Goal: Task Accomplishment & Management: Manage account settings

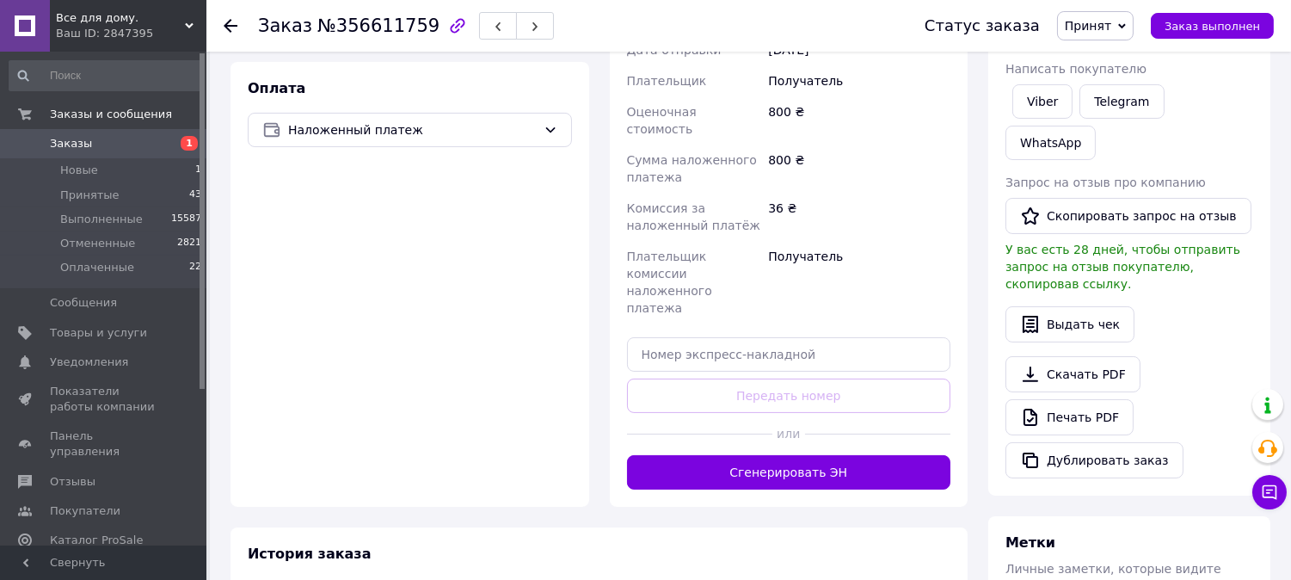
scroll to position [536, 0]
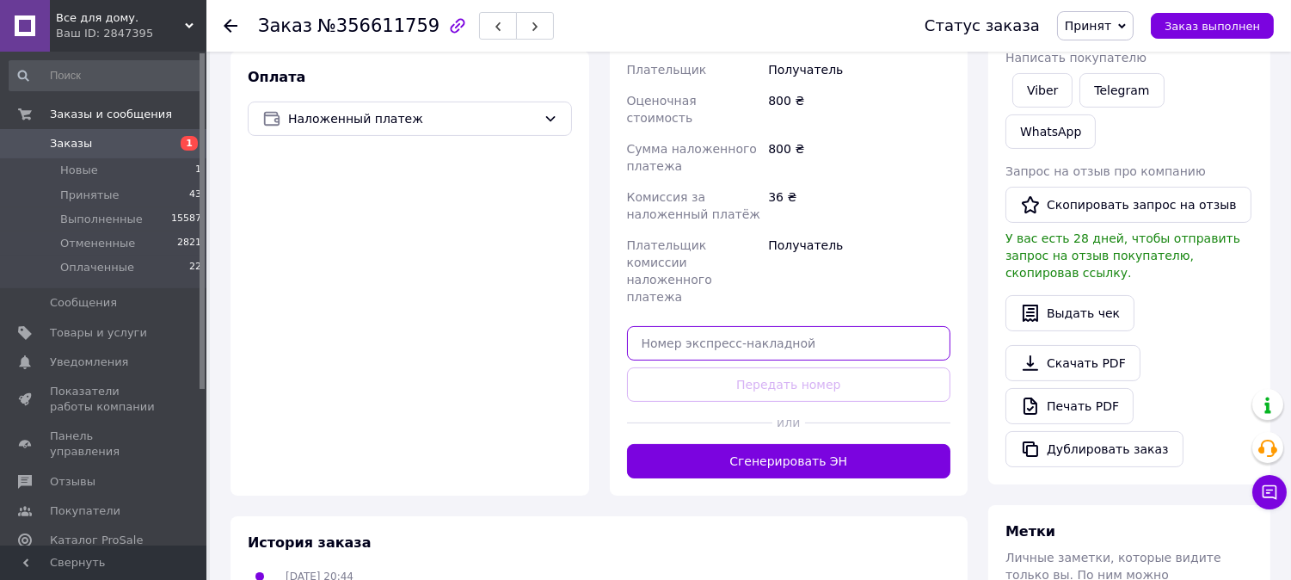
click at [668, 326] on input "text" at bounding box center [789, 343] width 324 height 34
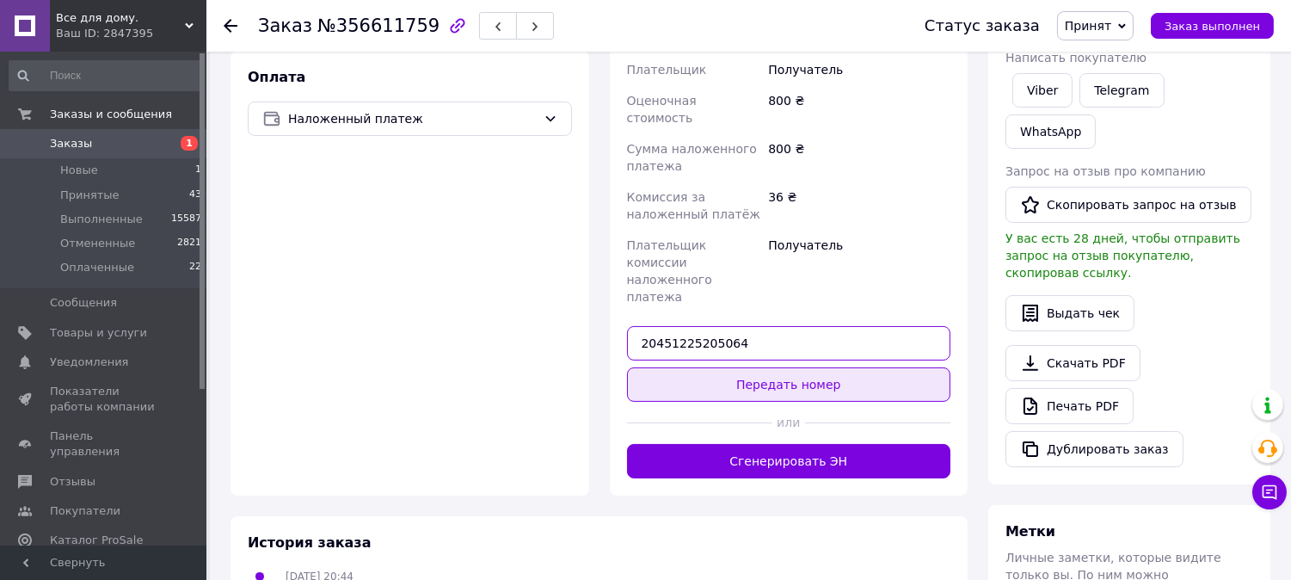
type input "20451225205064"
click at [800, 367] on button "Передать номер" at bounding box center [789, 384] width 324 height 34
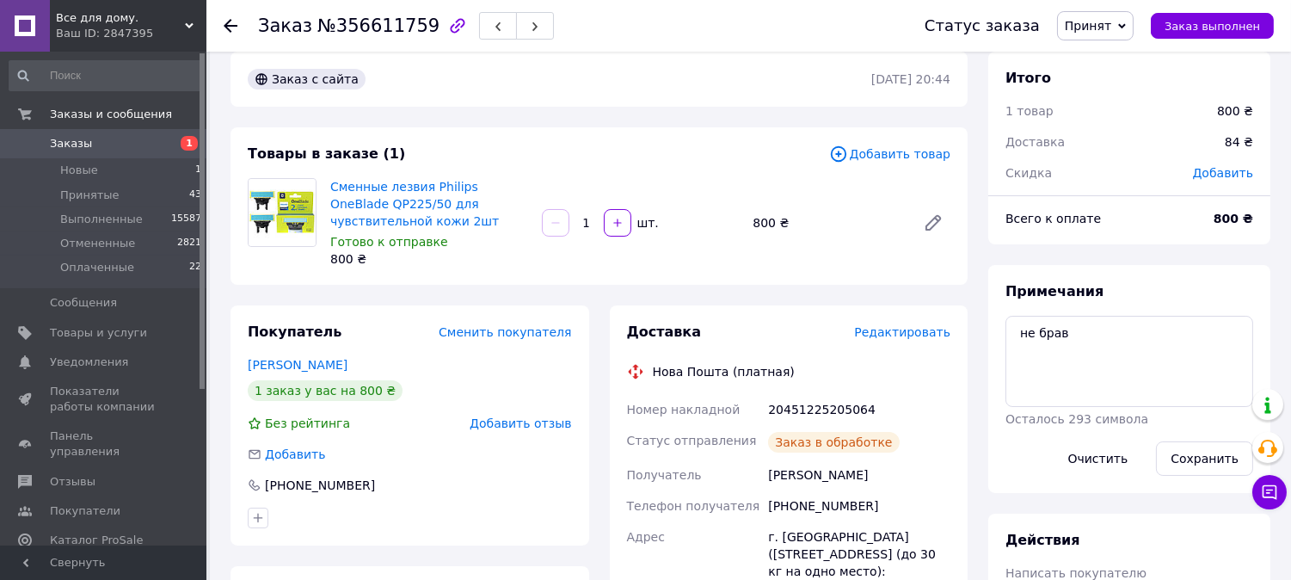
scroll to position [0, 0]
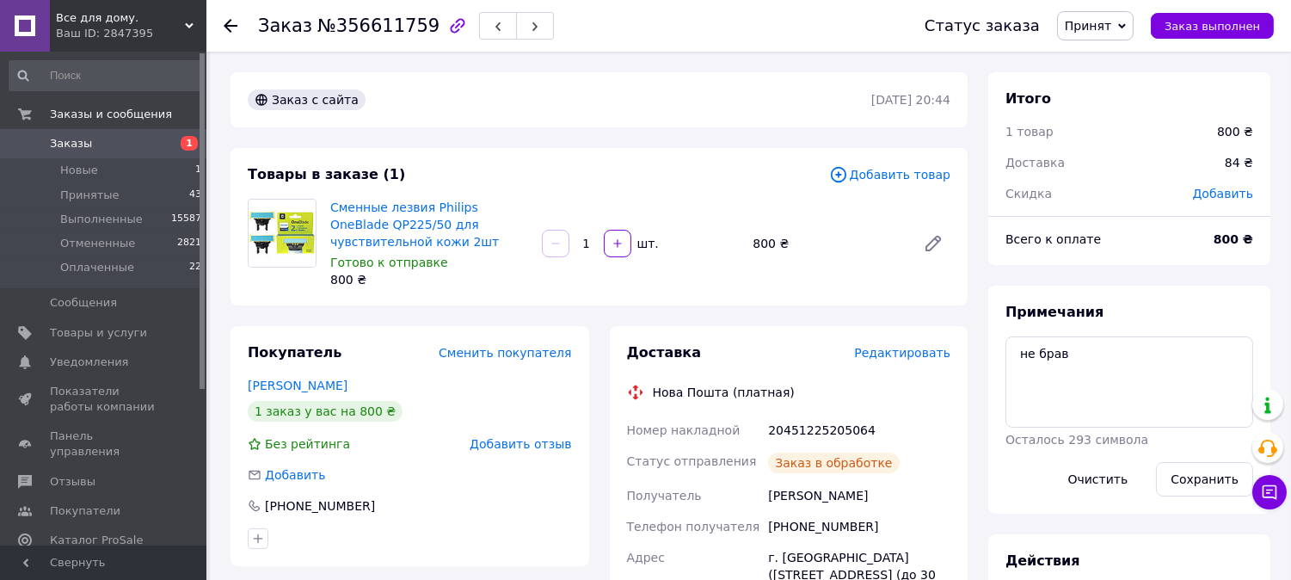
click at [226, 27] on icon at bounding box center [231, 26] width 14 height 14
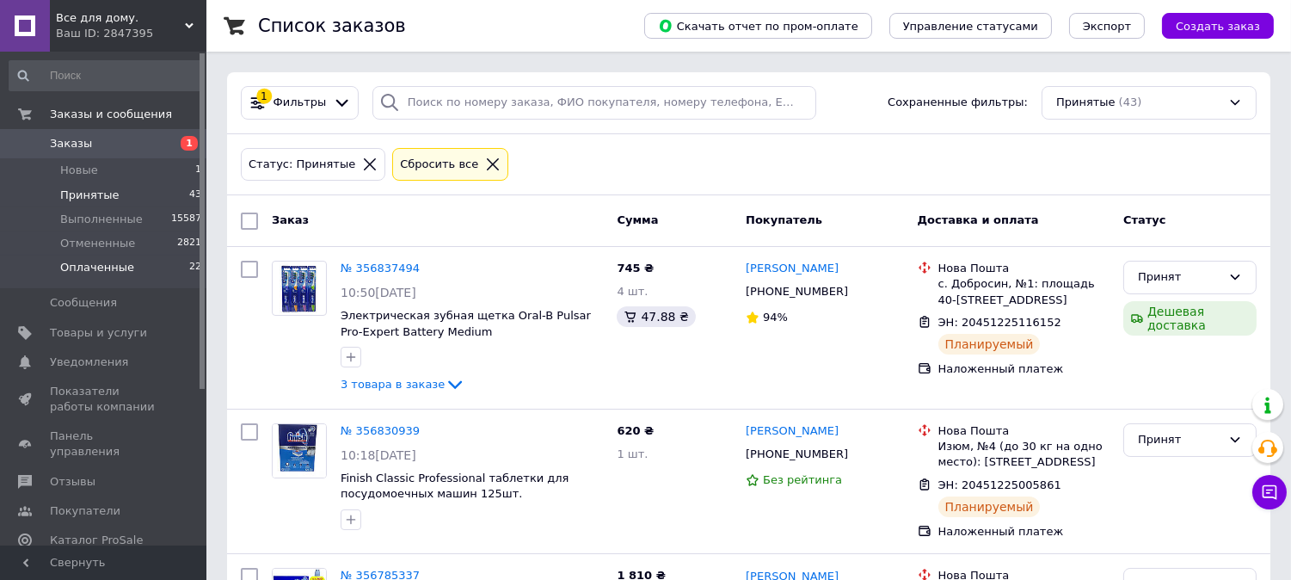
click at [119, 261] on span "Оплаченные" at bounding box center [97, 267] width 74 height 15
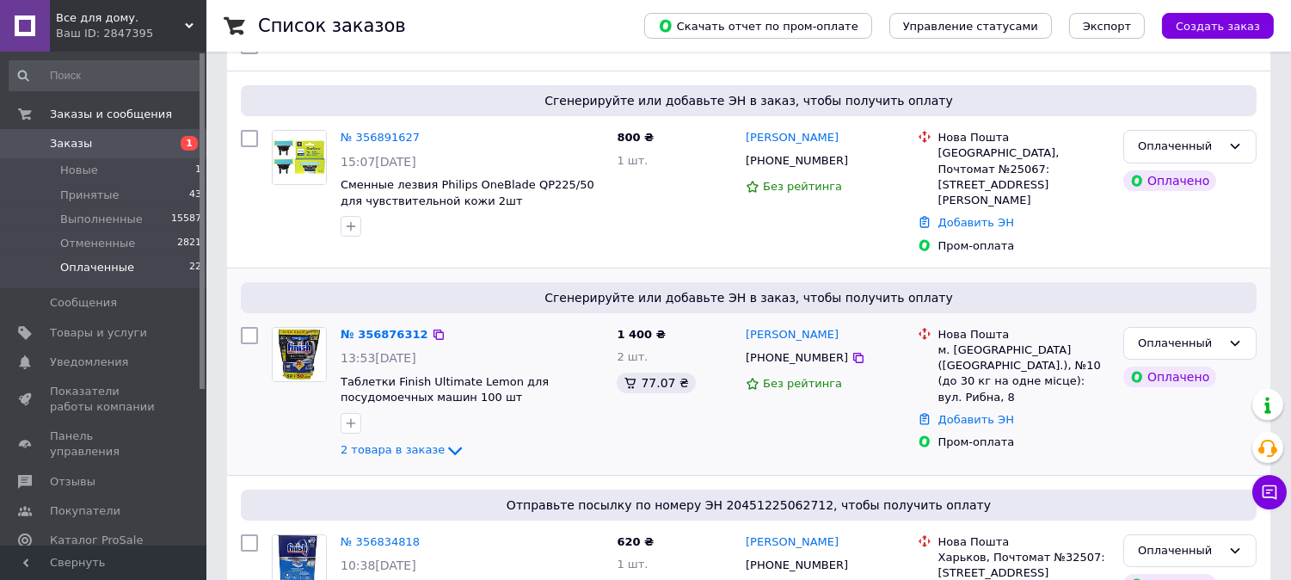
scroll to position [191, 0]
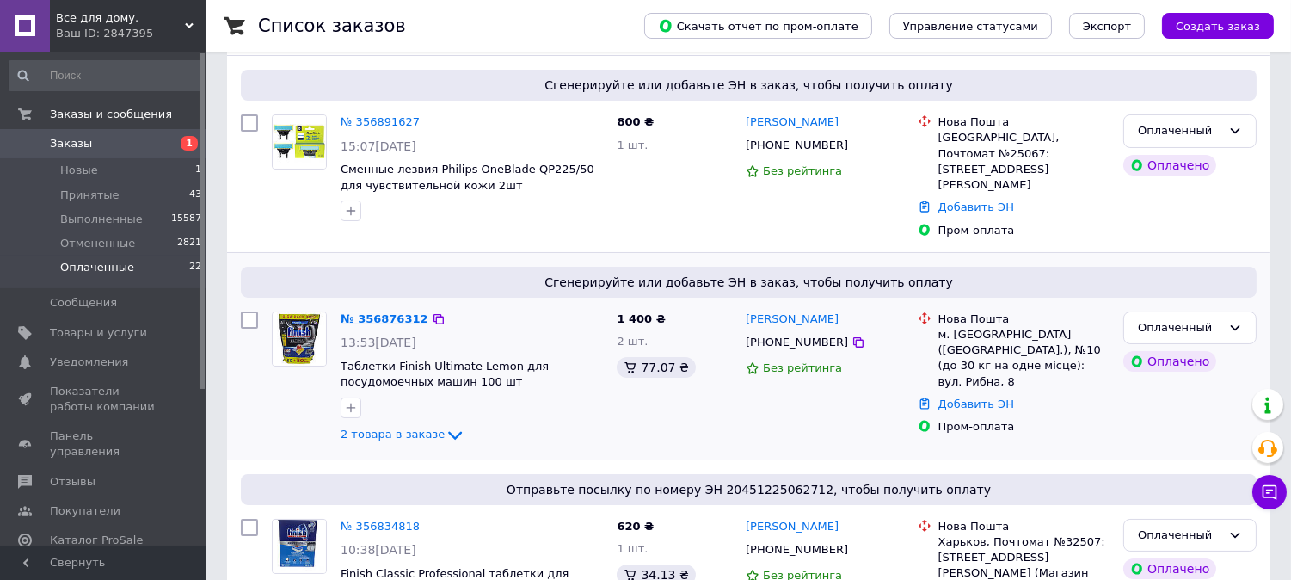
click at [397, 312] on link "№ 356876312" at bounding box center [385, 318] width 88 height 13
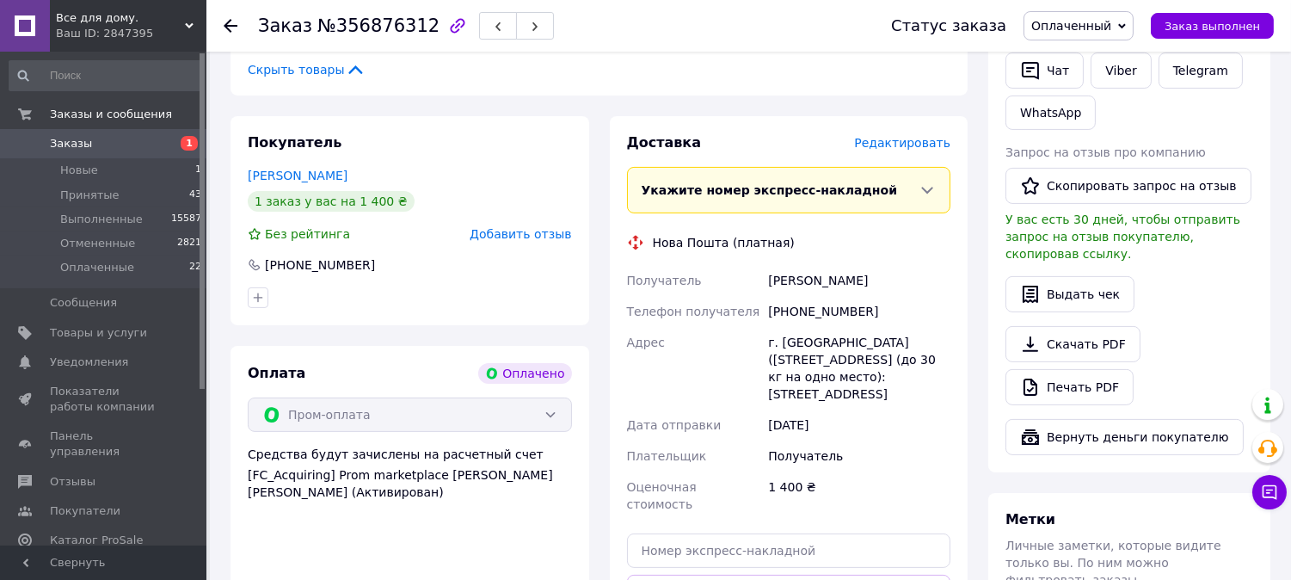
scroll to position [860, 0]
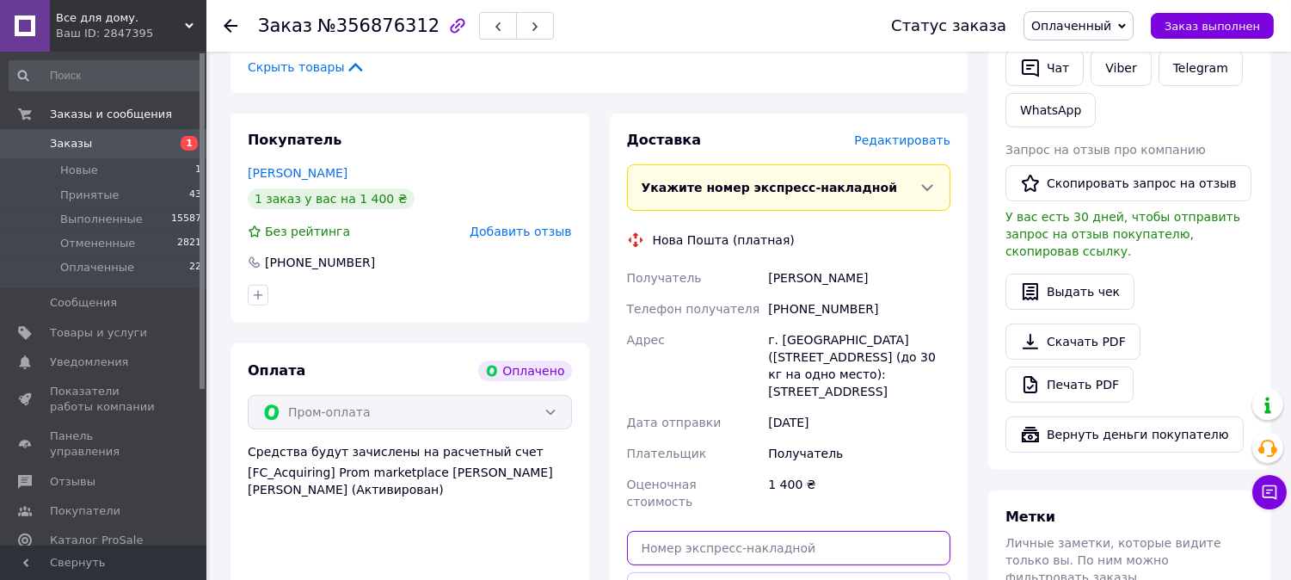
click at [659, 531] on input "text" at bounding box center [789, 548] width 324 height 34
type input "20451225214741"
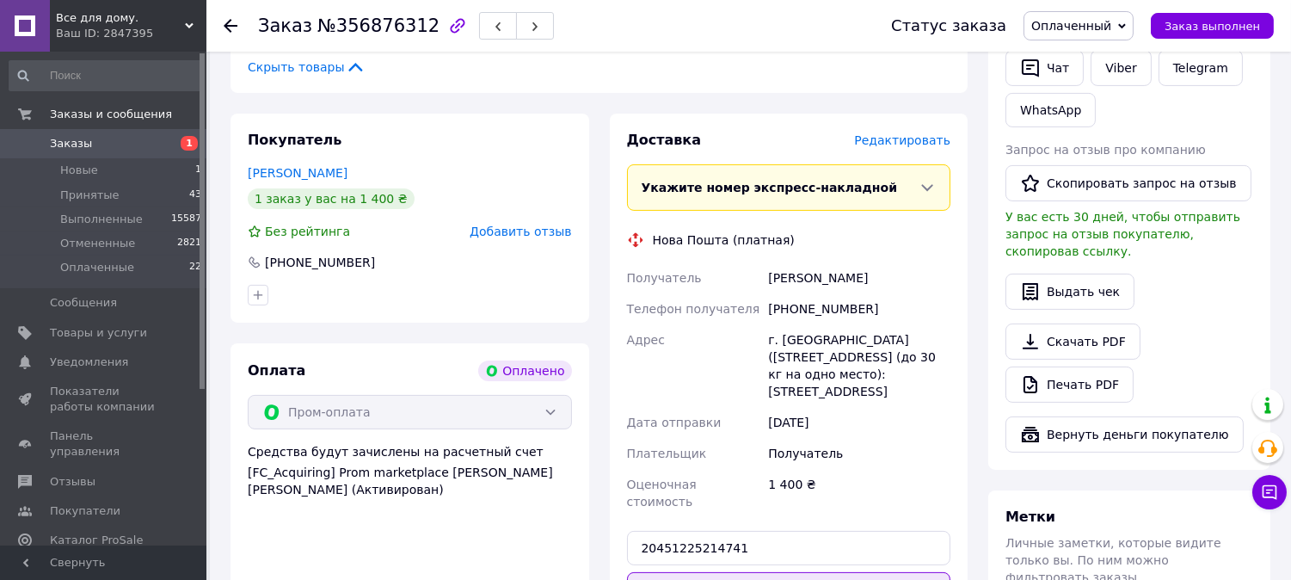
click at [744, 572] on button "Передать номер" at bounding box center [789, 589] width 324 height 34
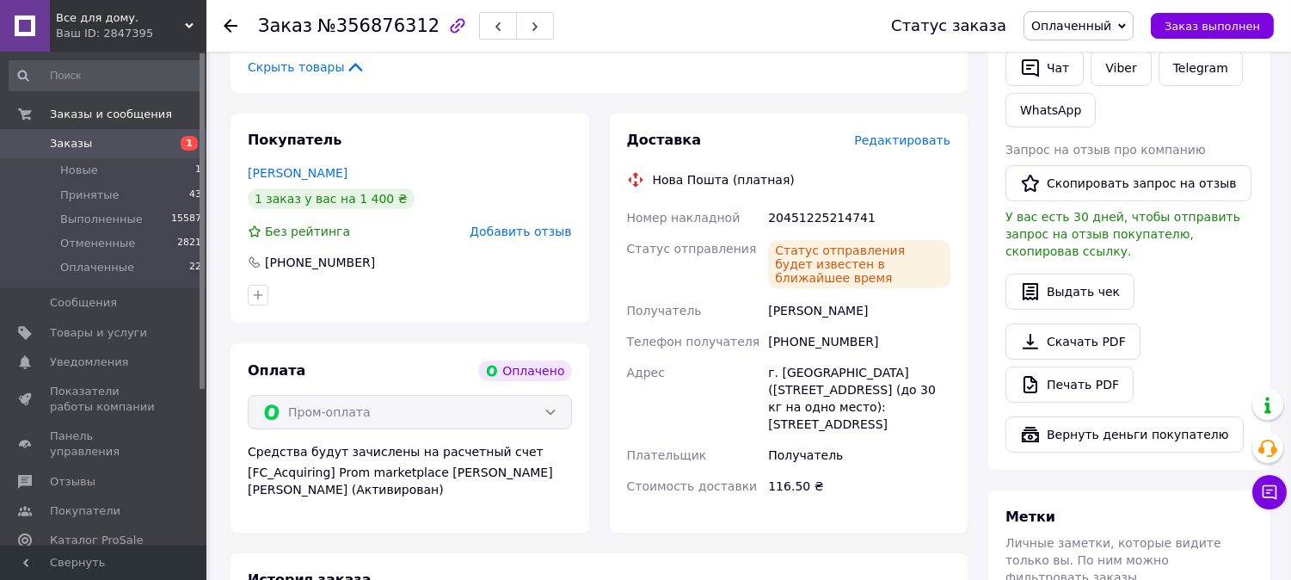
click at [228, 29] on use at bounding box center [231, 26] width 14 height 14
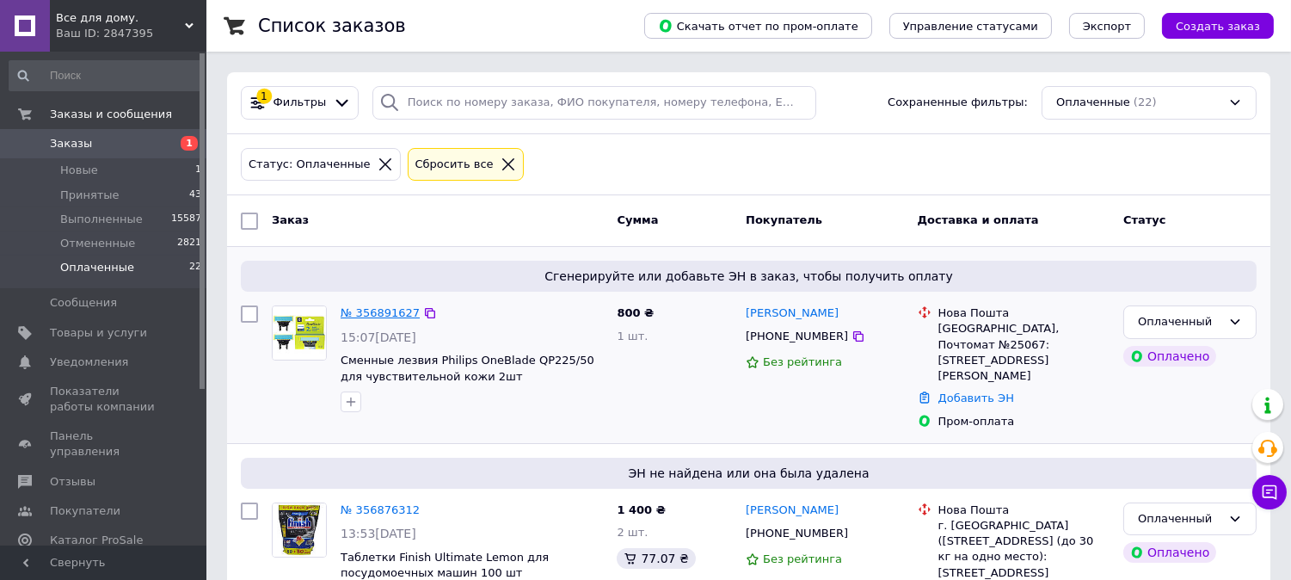
click at [387, 311] on link "№ 356891627" at bounding box center [380, 312] width 79 height 13
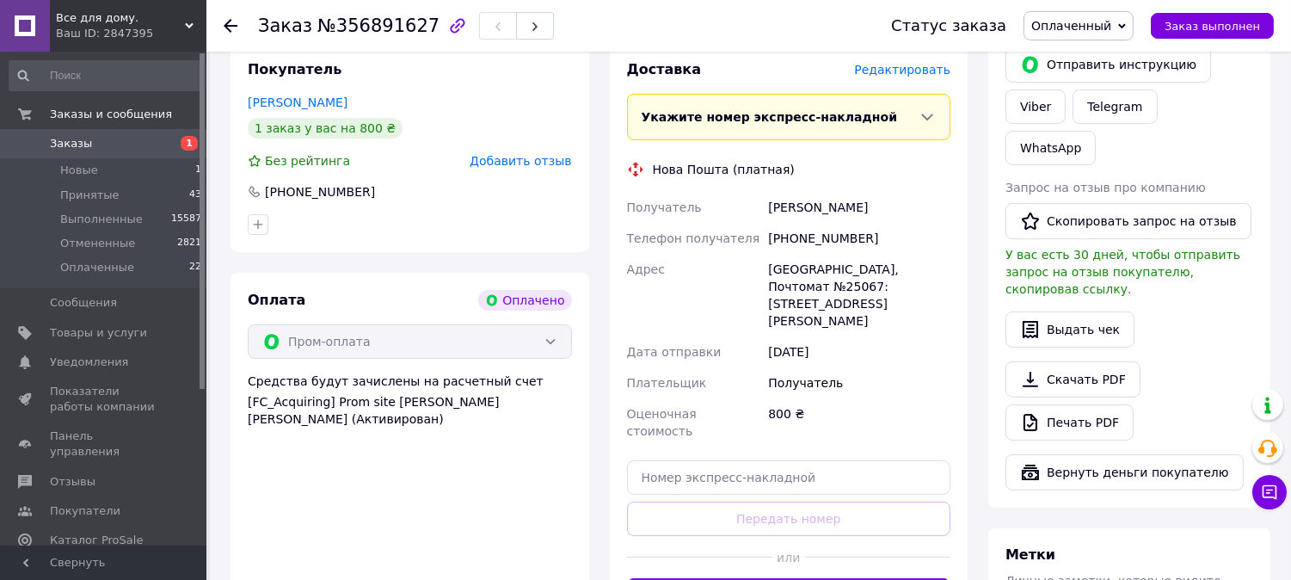
scroll to position [764, 0]
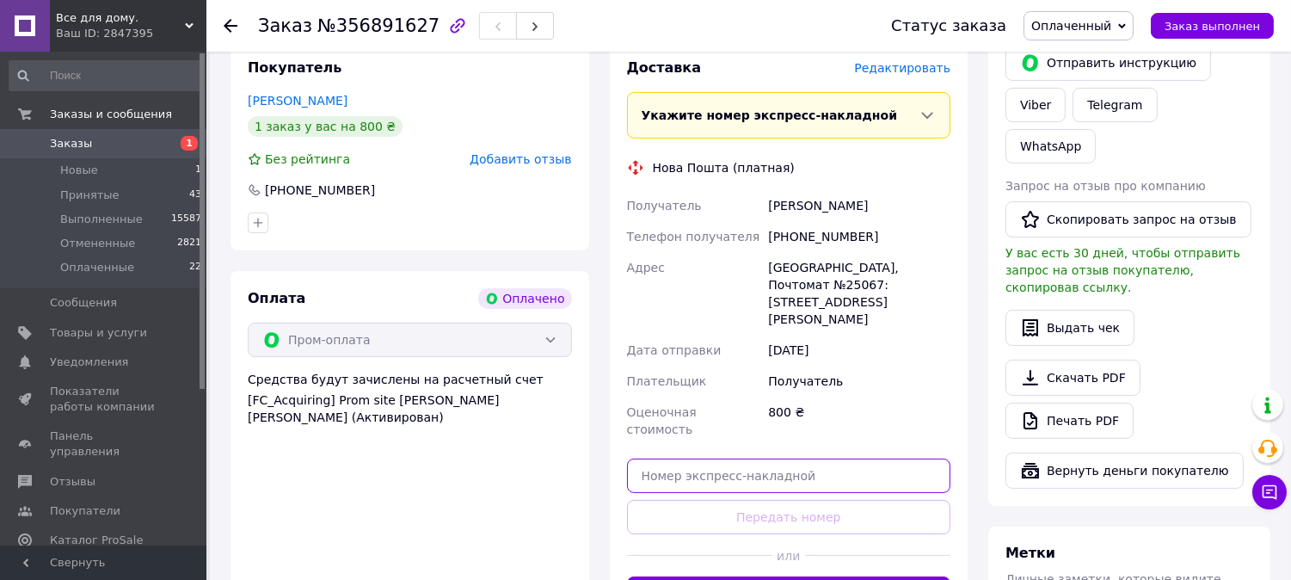
click at [693, 458] on input "text" at bounding box center [789, 475] width 324 height 34
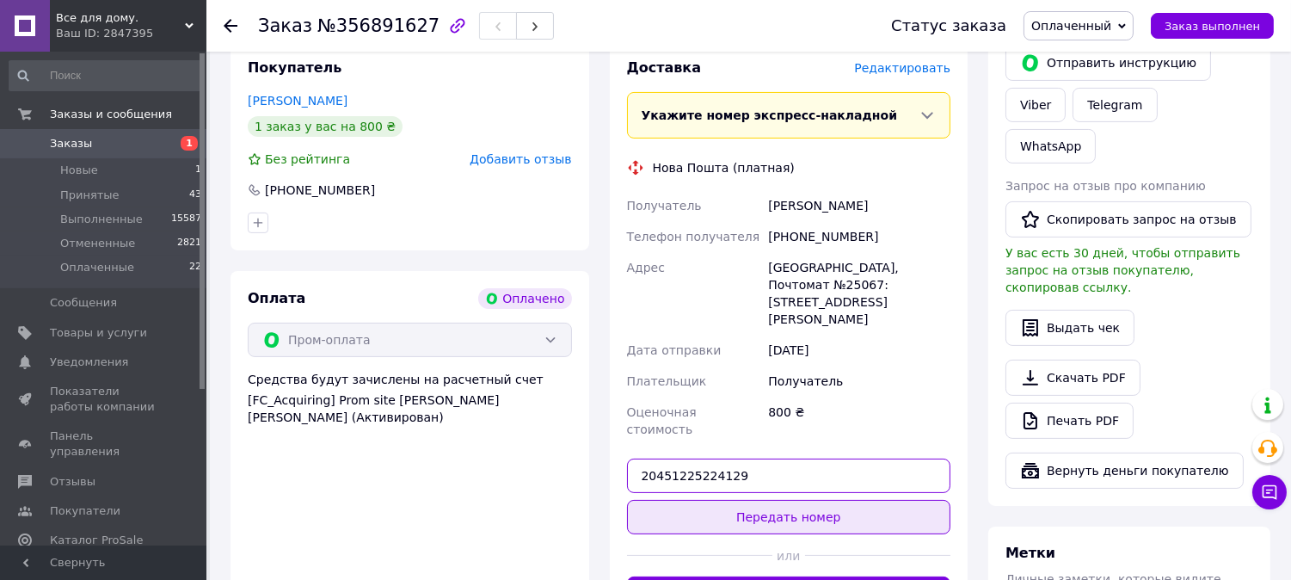
type input "20451225224129"
click at [768, 500] on button "Передать номер" at bounding box center [789, 517] width 324 height 34
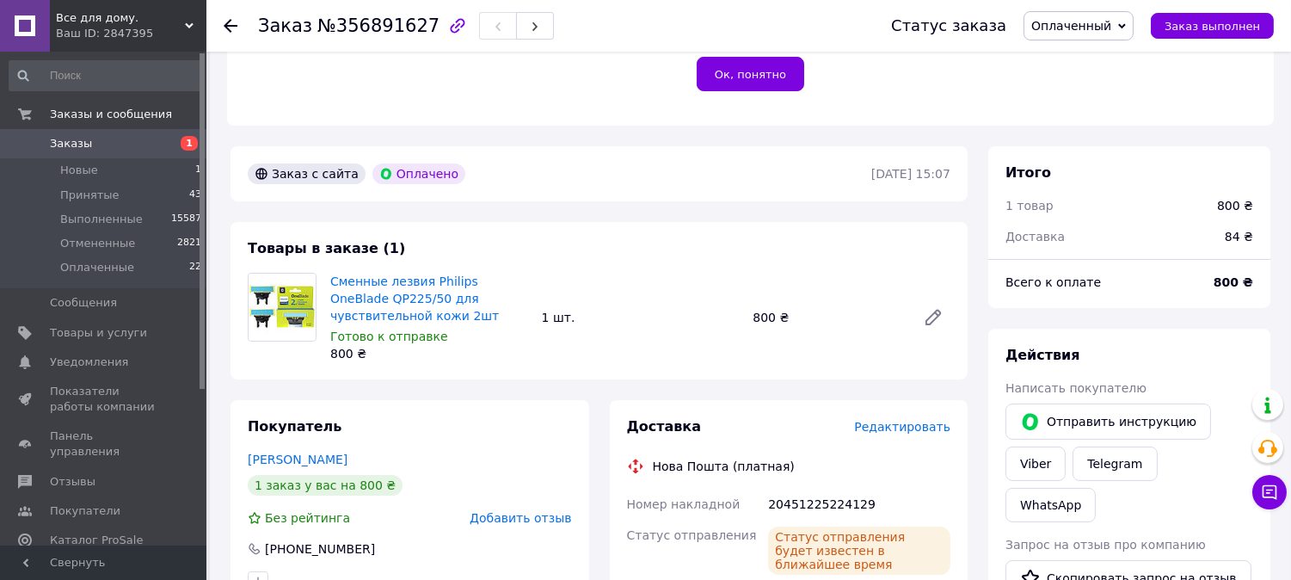
scroll to position [382, 0]
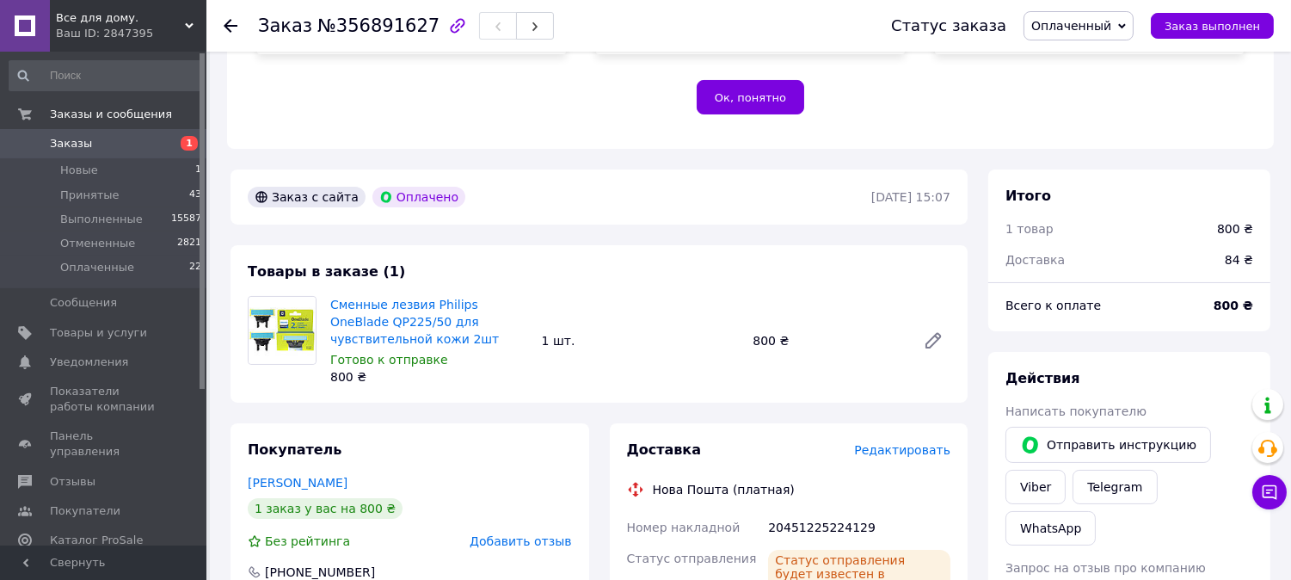
click at [232, 27] on icon at bounding box center [231, 26] width 14 height 14
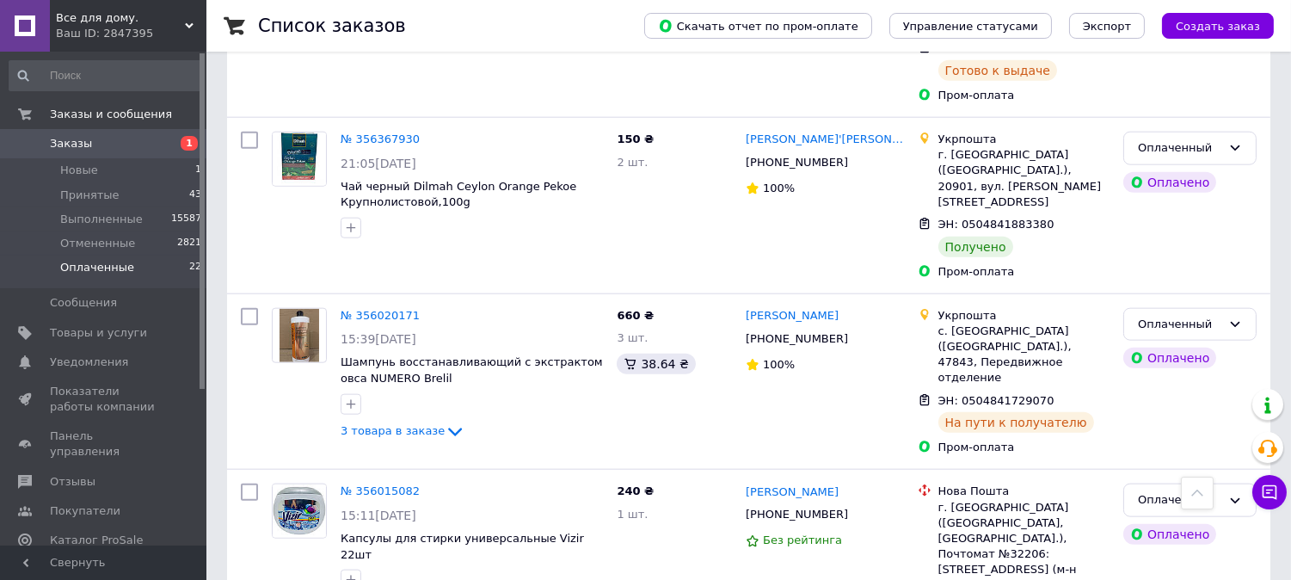
scroll to position [3543, 0]
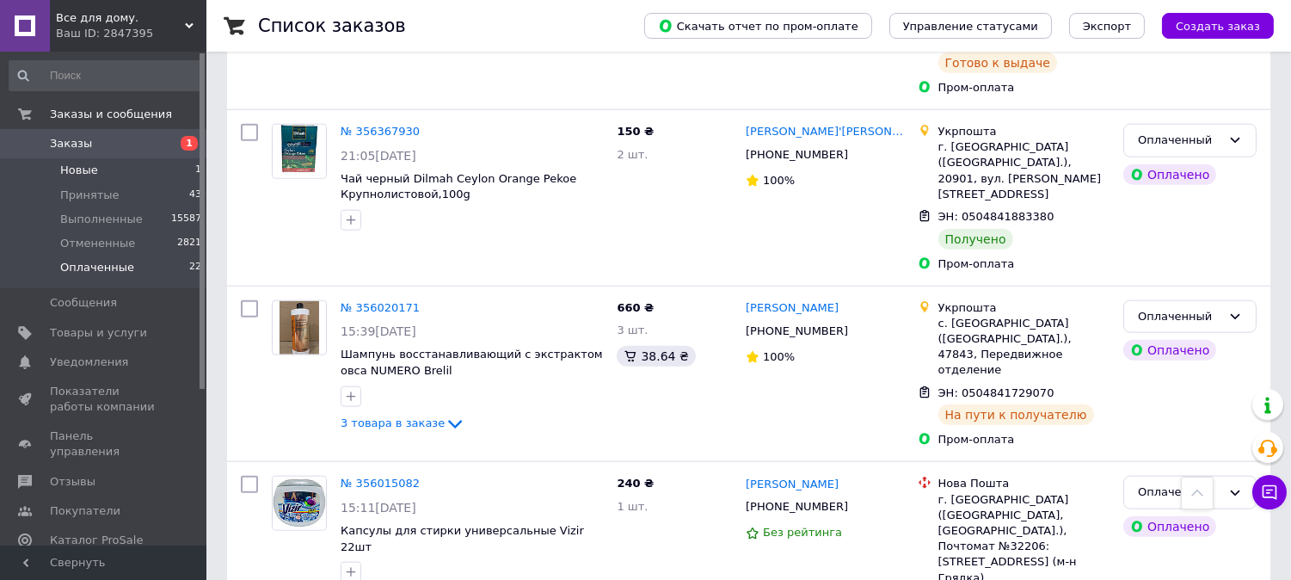
click at [89, 169] on span "Новые" at bounding box center [79, 170] width 38 height 15
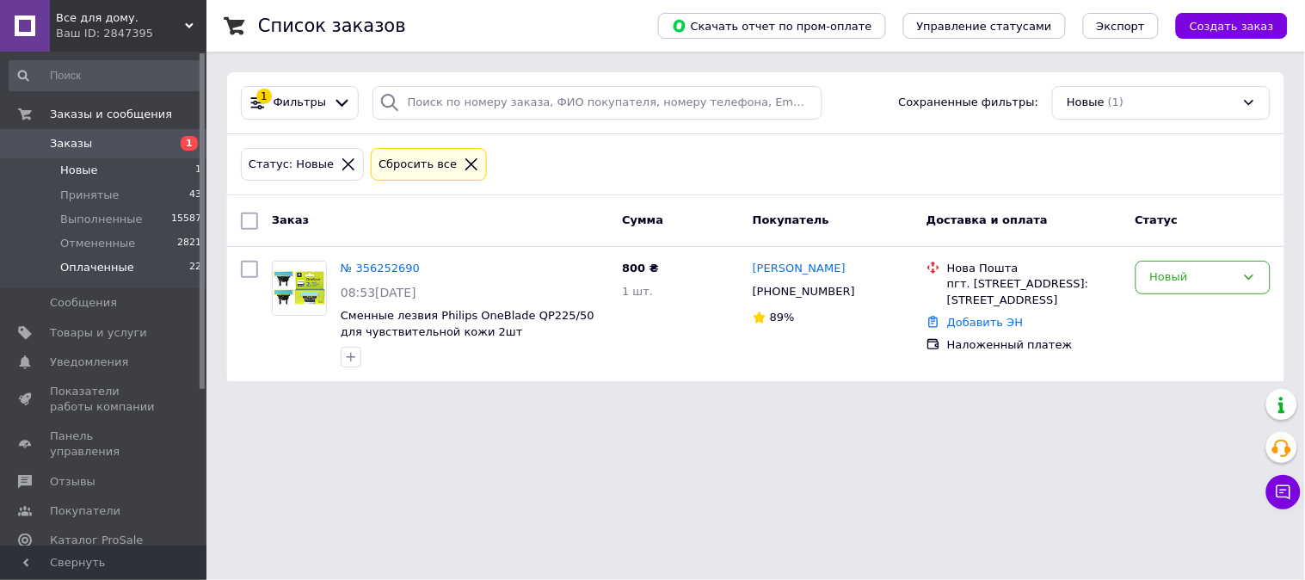
click at [96, 263] on span "Оплаченные" at bounding box center [97, 267] width 74 height 15
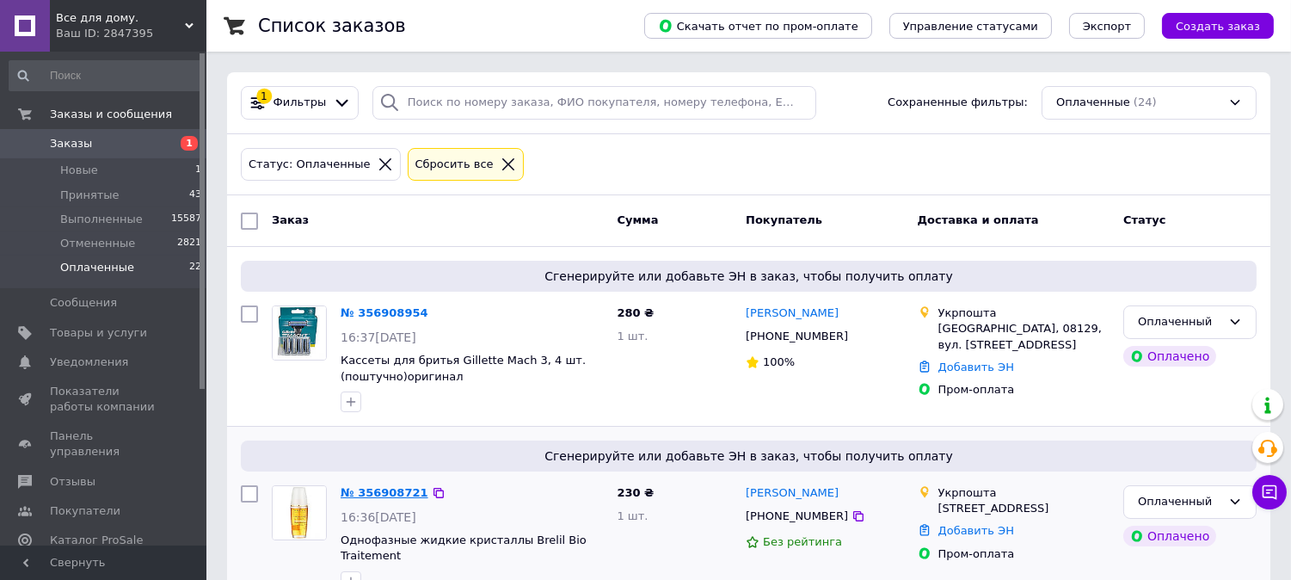
click at [379, 495] on link "№ 356908721" at bounding box center [385, 492] width 88 height 13
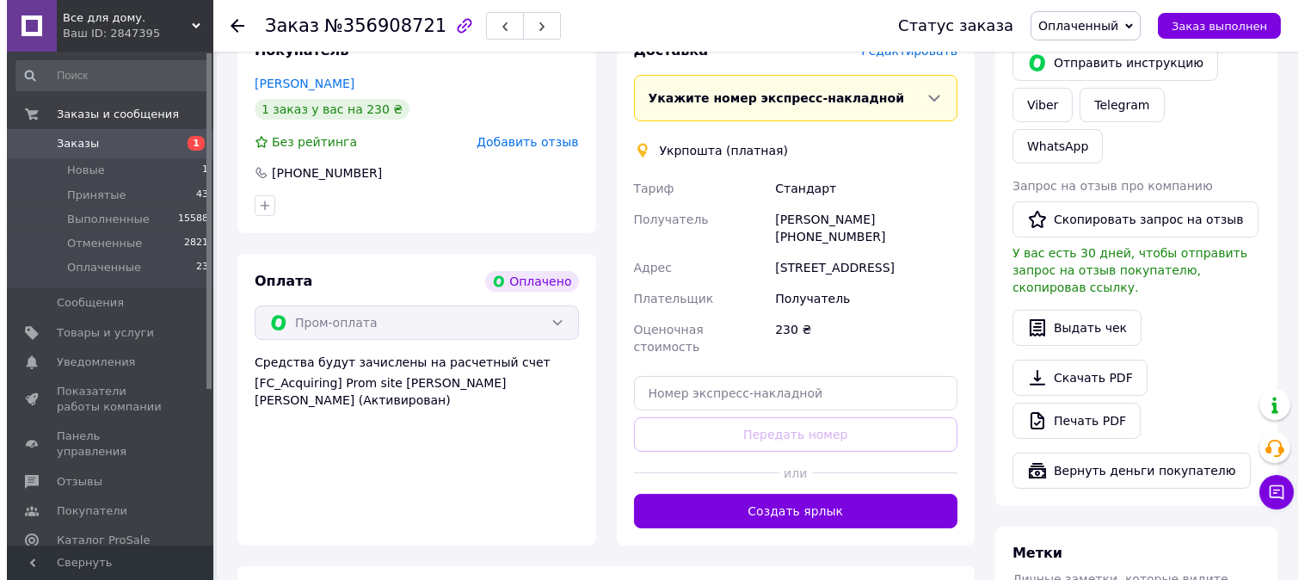
scroll to position [668, 0]
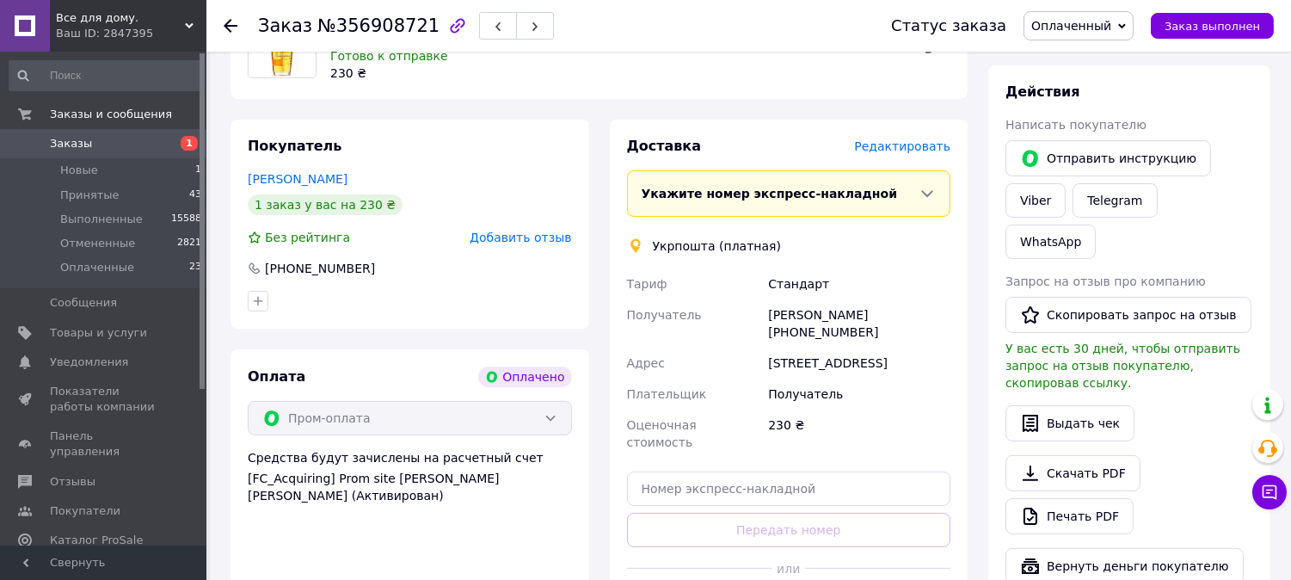
click at [924, 142] on span "Редактировать" at bounding box center [902, 146] width 96 height 14
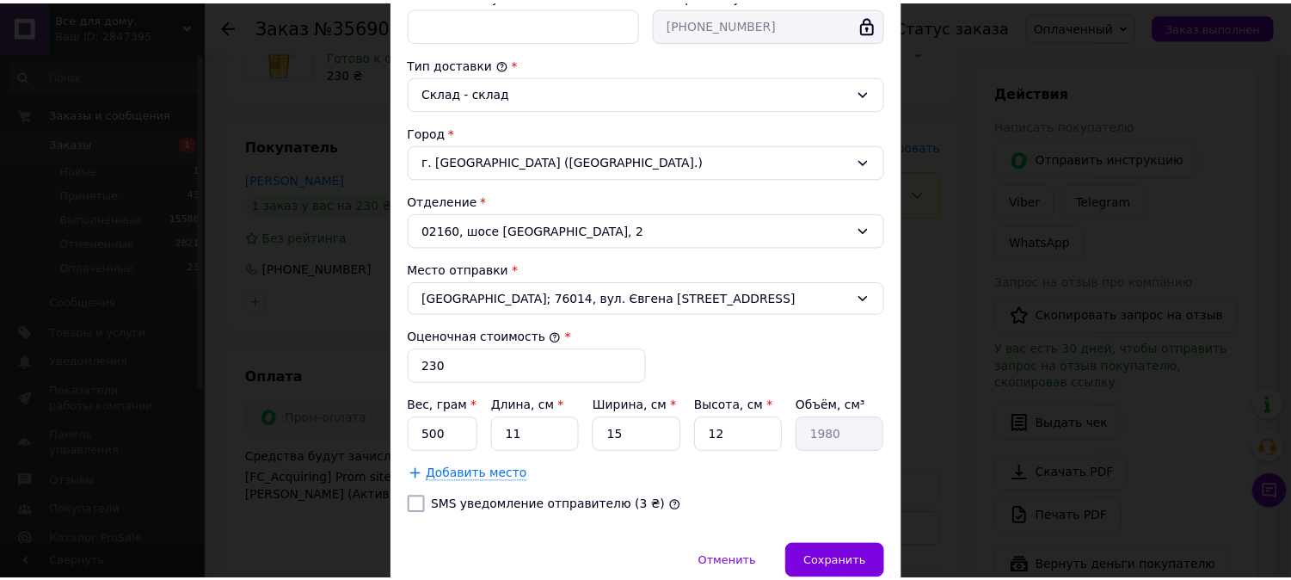
scroll to position [477, 0]
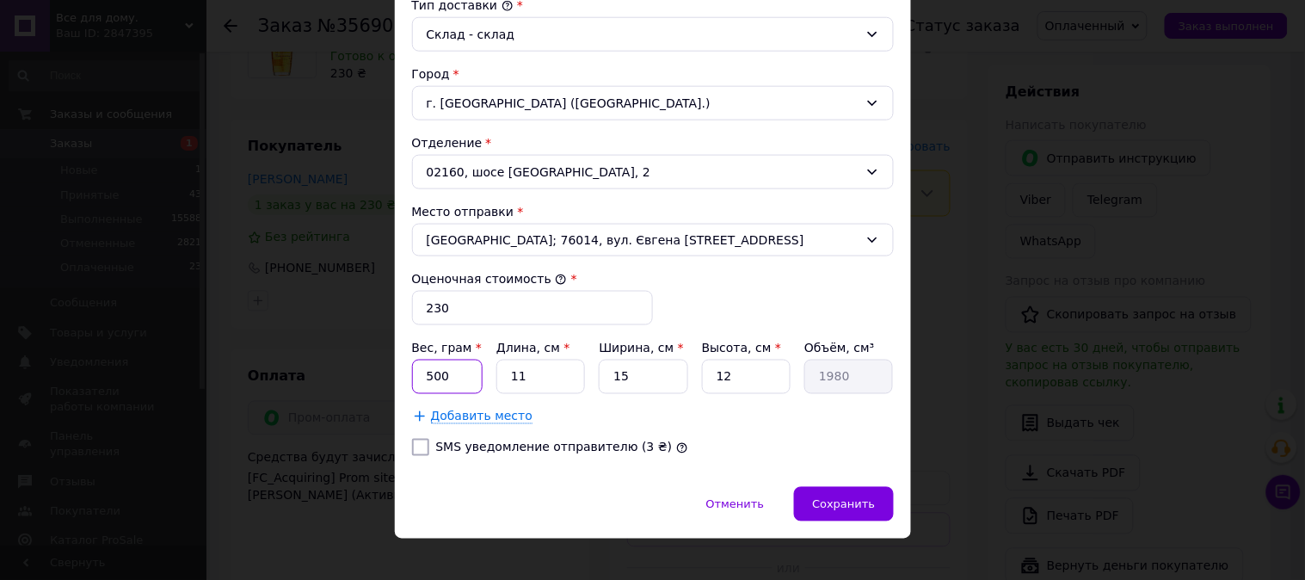
click at [427, 382] on input "500" at bounding box center [447, 376] width 71 height 34
type input "200"
click at [528, 380] on input "11" at bounding box center [540, 376] width 89 height 34
type input "1"
type input "180"
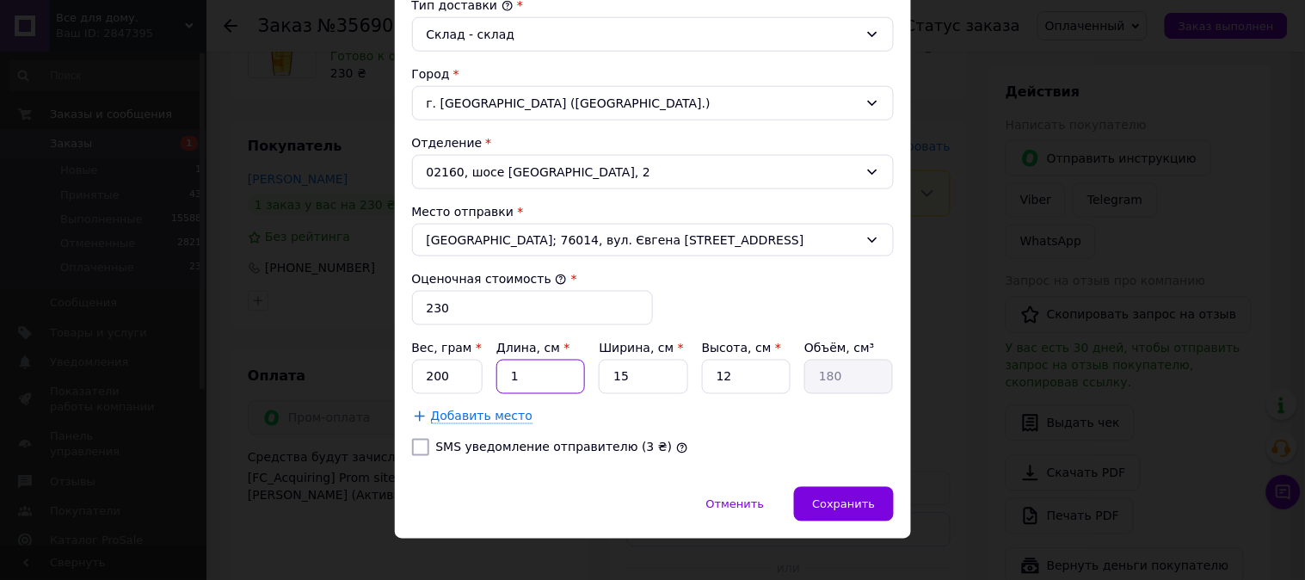
type input "14"
type input "2520"
type input "14"
click at [648, 380] on input "15" at bounding box center [643, 376] width 89 height 34
type input "1"
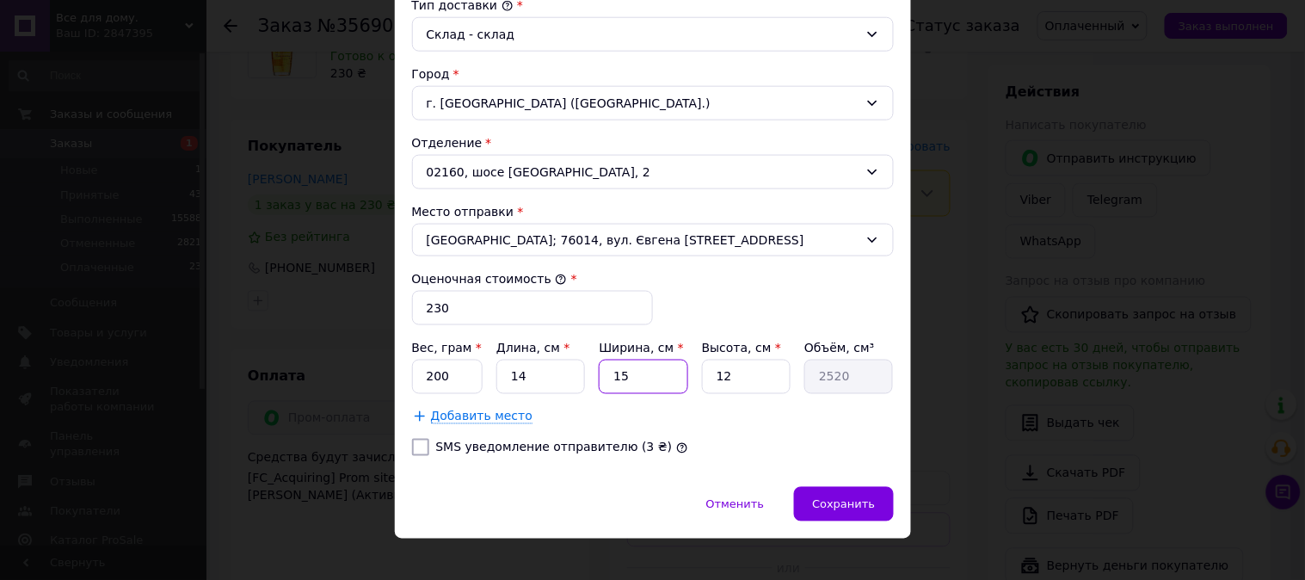
type input "168"
type input "8"
type input "1344"
type input "8"
click at [743, 389] on input "12" at bounding box center [746, 376] width 89 height 34
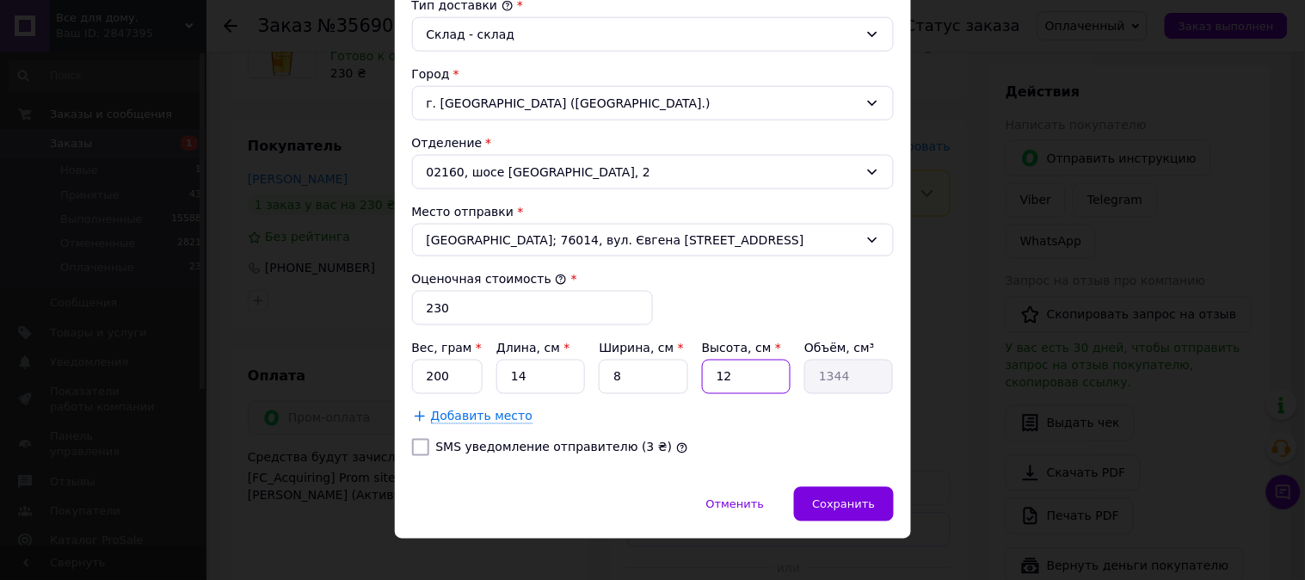
type input "1"
type input "112"
type input "7"
type input "784"
type input "7"
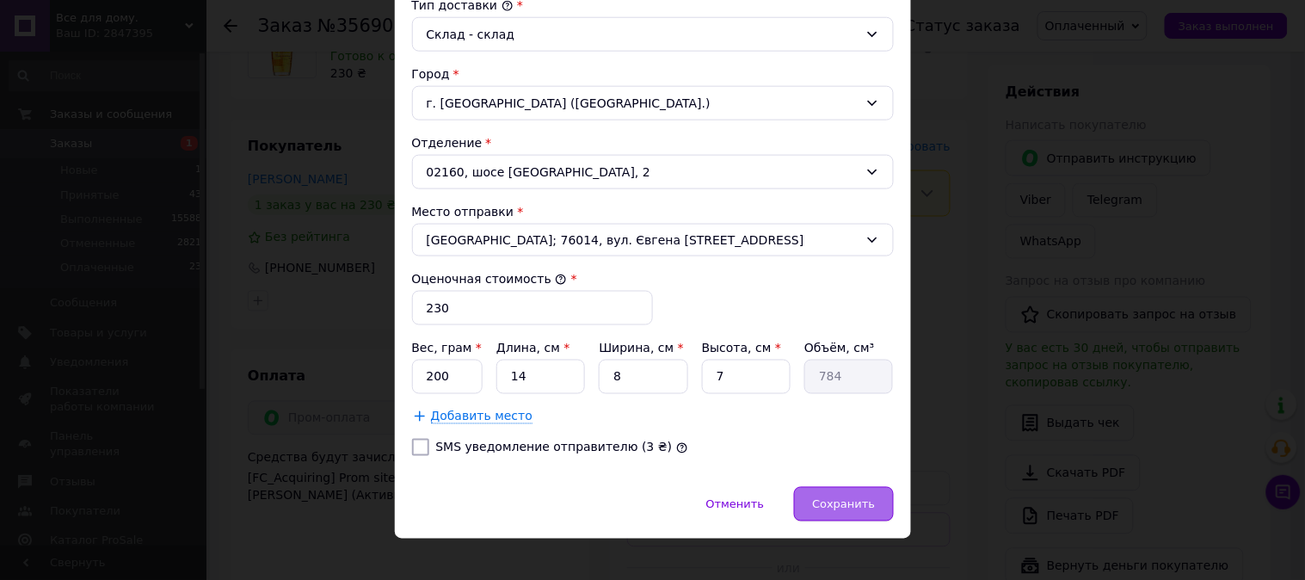
click at [864, 513] on div "Сохранить" at bounding box center [843, 504] width 99 height 34
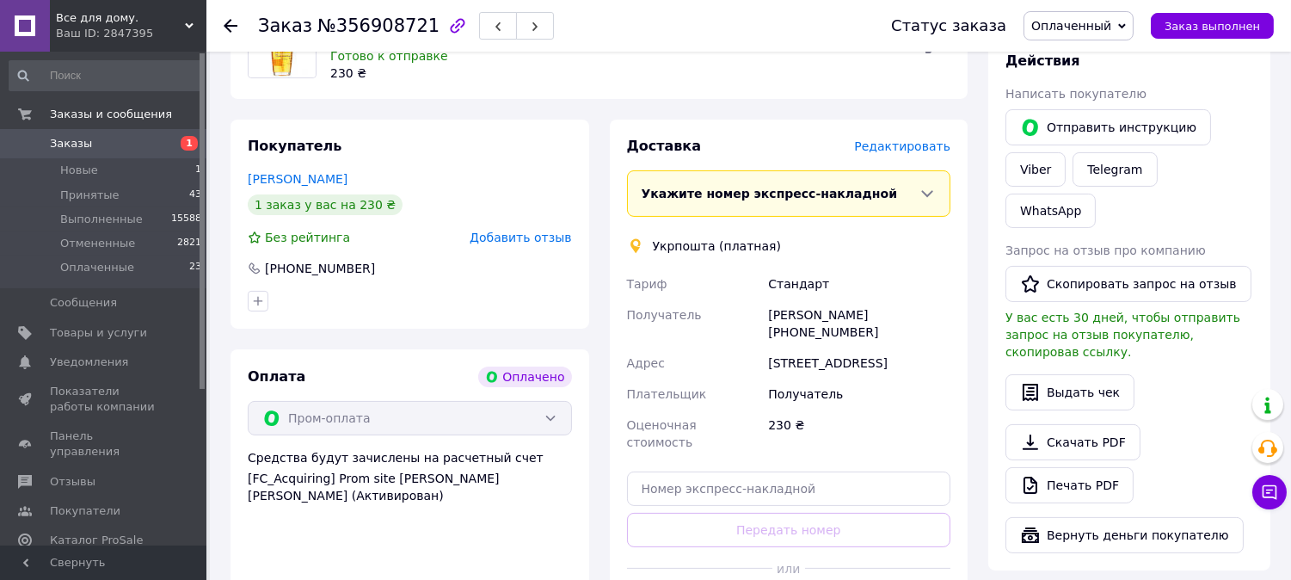
click at [904, 149] on span "Редактировать" at bounding box center [902, 146] width 96 height 14
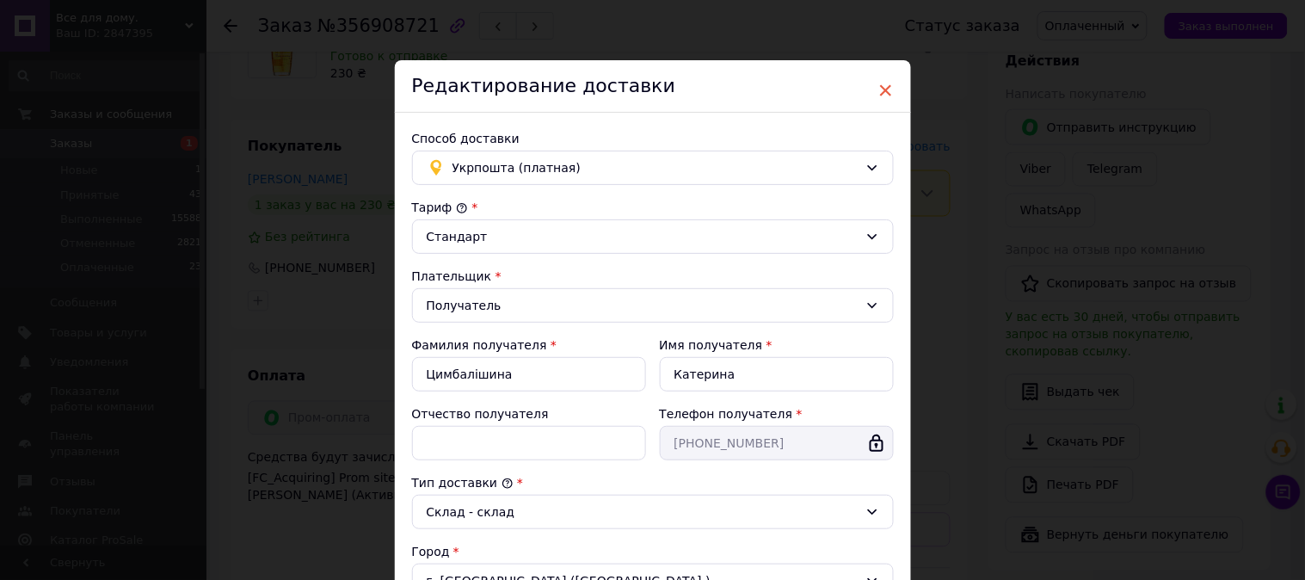
click at [878, 89] on span "×" at bounding box center [885, 90] width 15 height 29
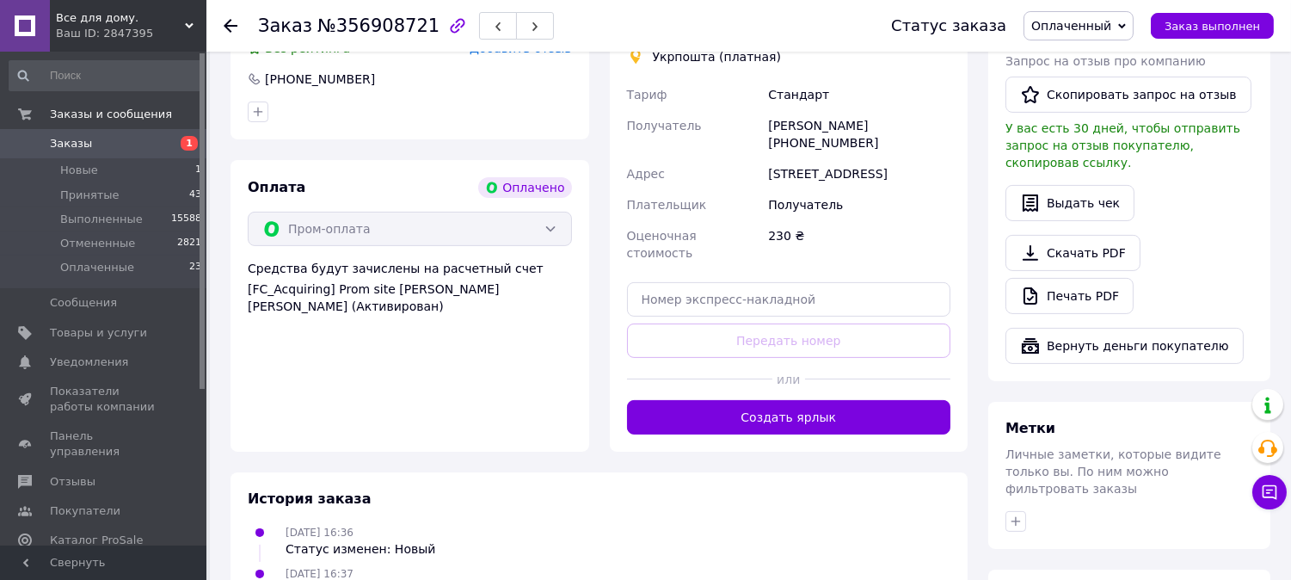
scroll to position [860, 0]
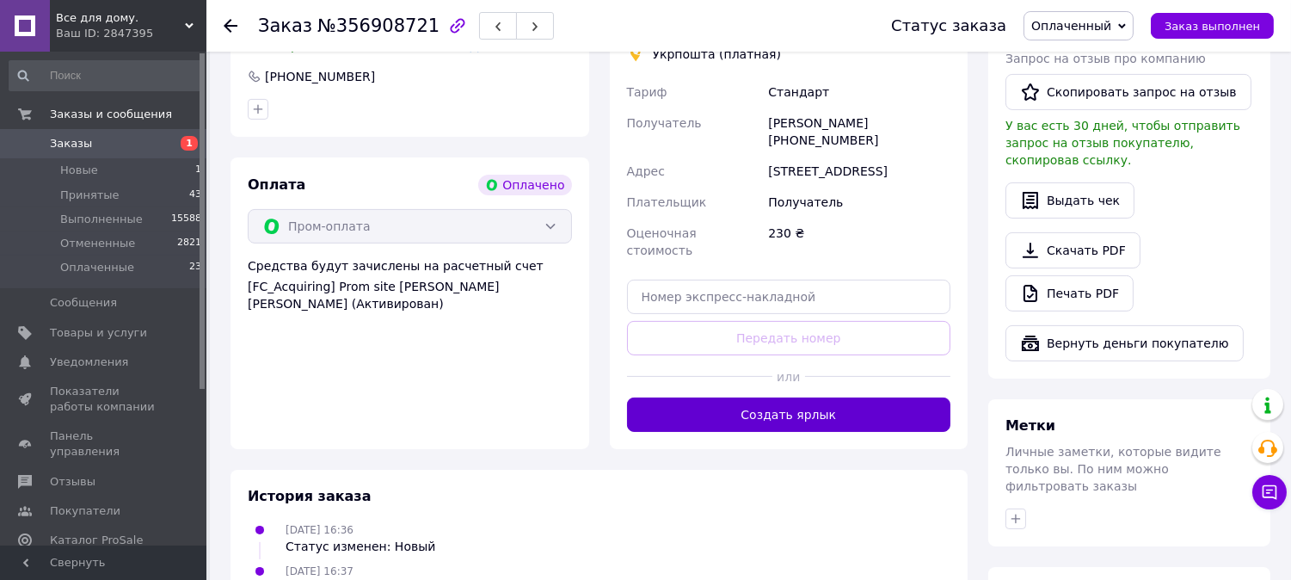
click at [761, 420] on button "Создать ярлык" at bounding box center [789, 414] width 324 height 34
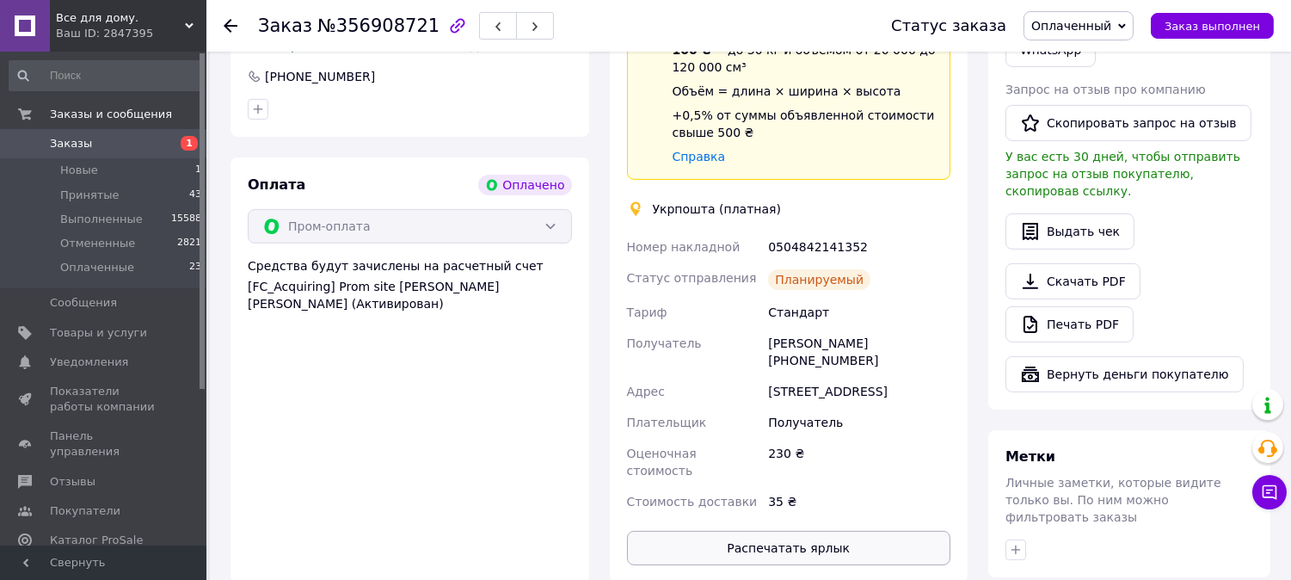
click at [811, 553] on button "Распечатать ярлык" at bounding box center [789, 548] width 324 height 34
click at [230, 26] on use at bounding box center [231, 26] width 14 height 14
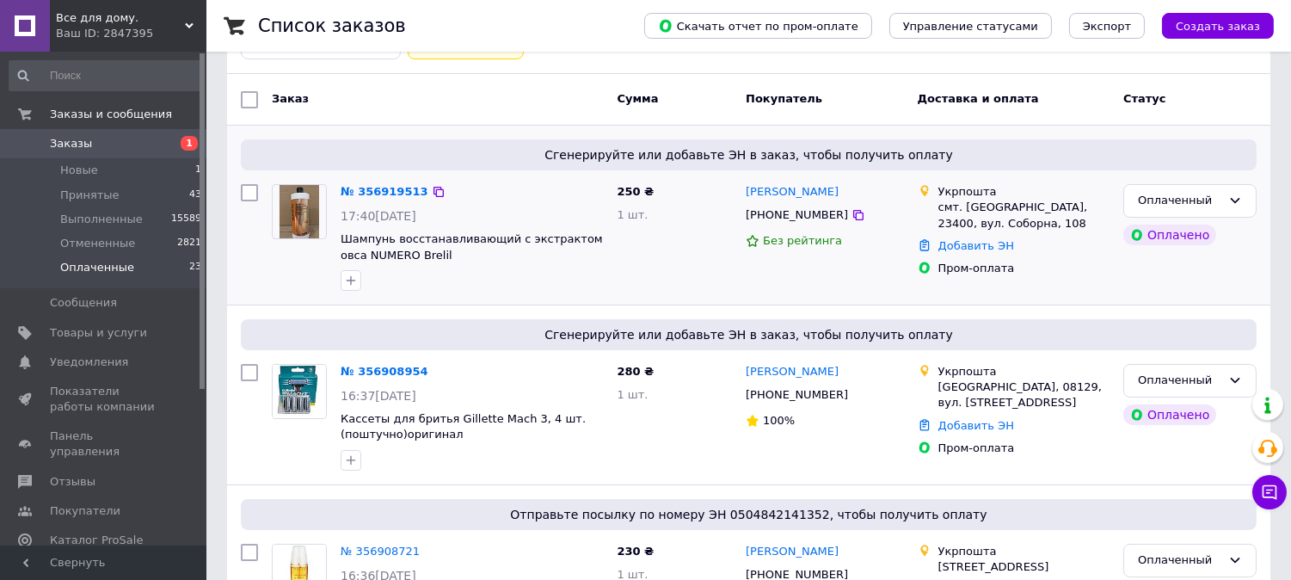
scroll to position [95, 0]
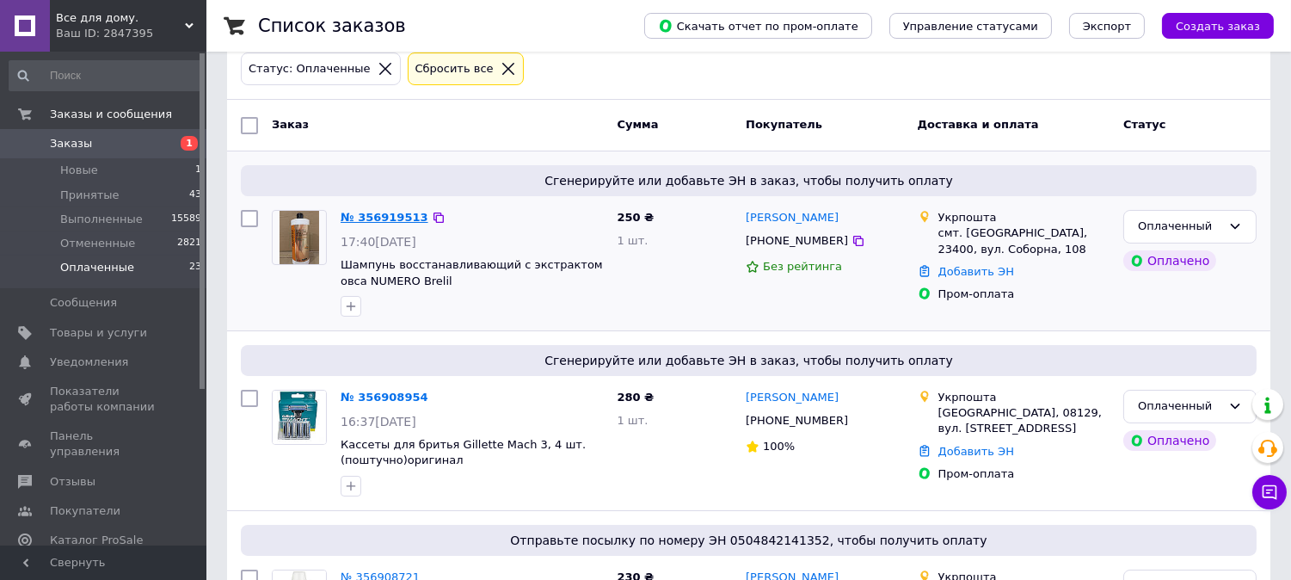
click at [401, 218] on link "№ 356919513" at bounding box center [385, 217] width 88 height 13
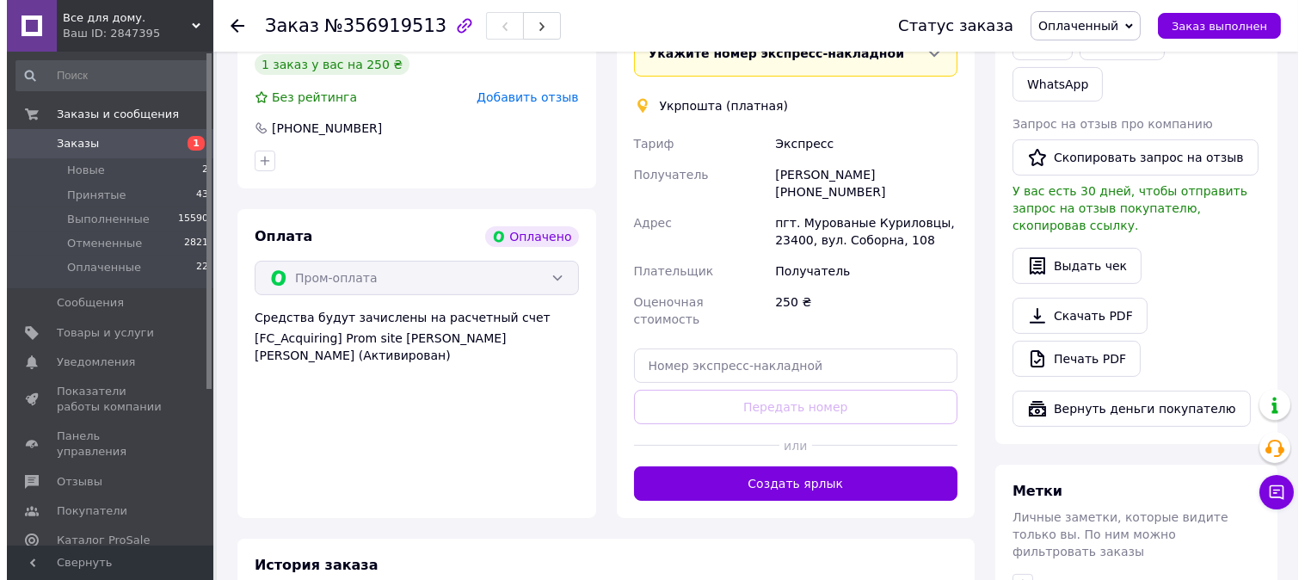
scroll to position [668, 0]
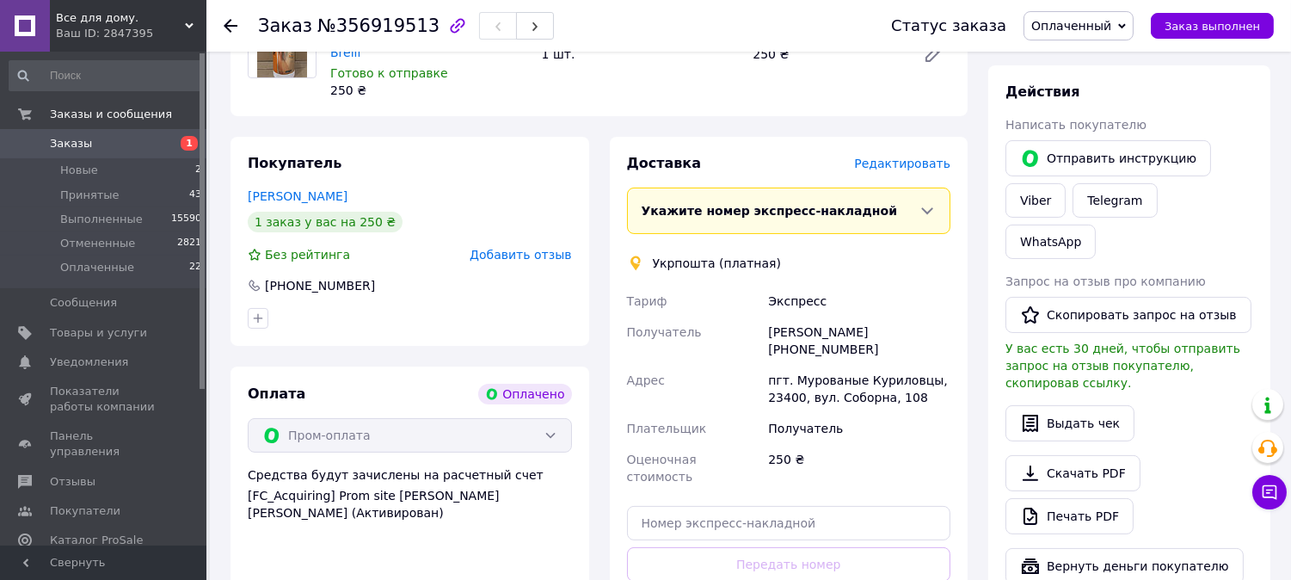
click at [916, 157] on span "Редактировать" at bounding box center [902, 164] width 96 height 14
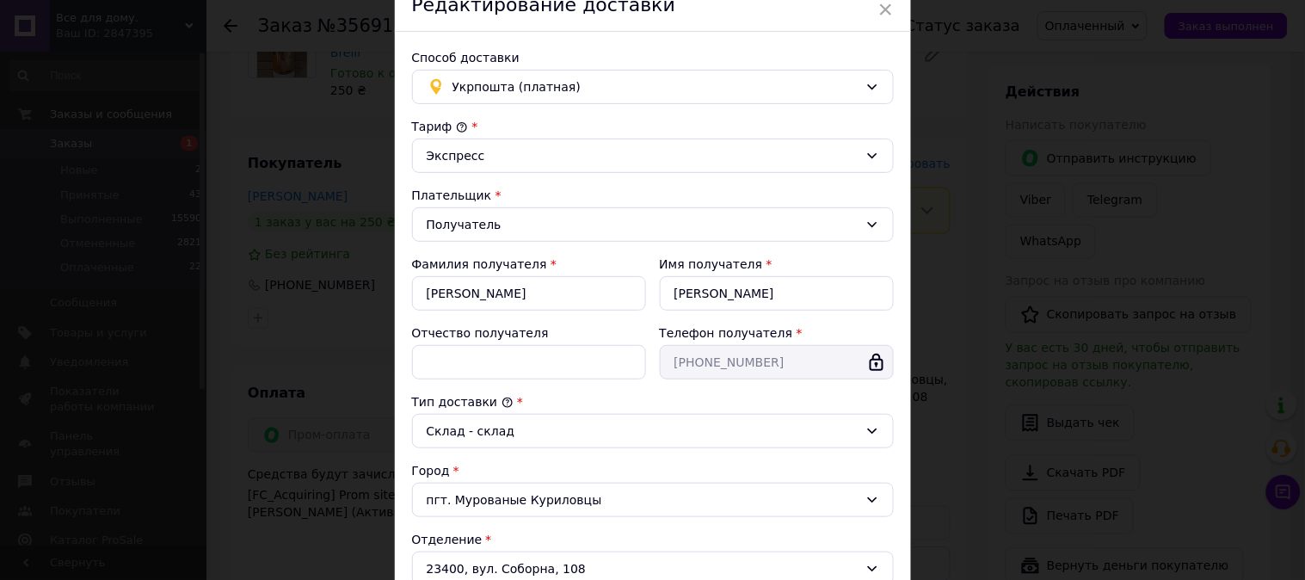
scroll to position [382, 0]
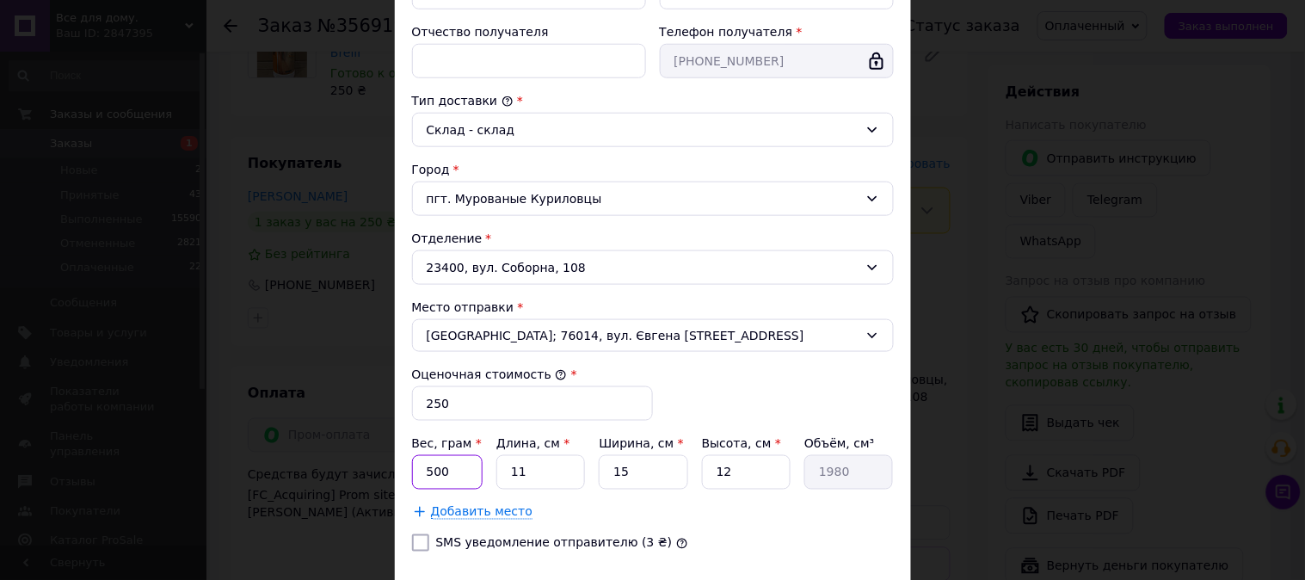
drag, startPoint x: 451, startPoint y: 488, endPoint x: 467, endPoint y: 490, distance: 16.5
click at [457, 488] on input "500" at bounding box center [447, 472] width 71 height 34
type input "5"
type input "1180"
click at [552, 480] on input "11" at bounding box center [540, 472] width 89 height 34
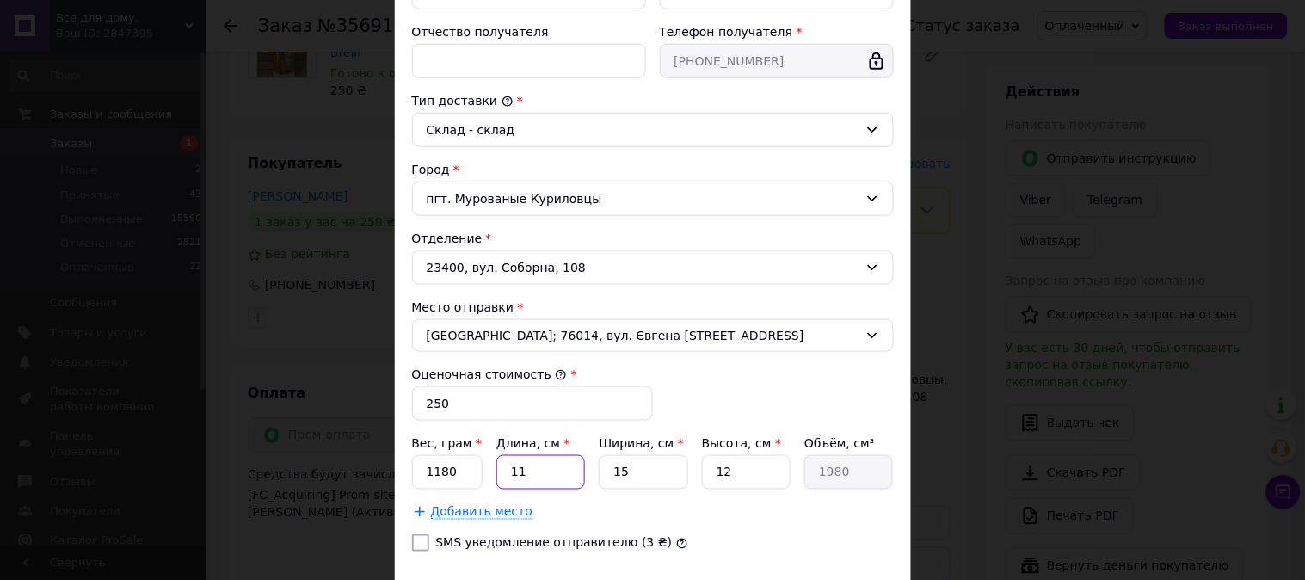
type input "1"
type input "180"
type input "10"
type input "1800"
type input "10"
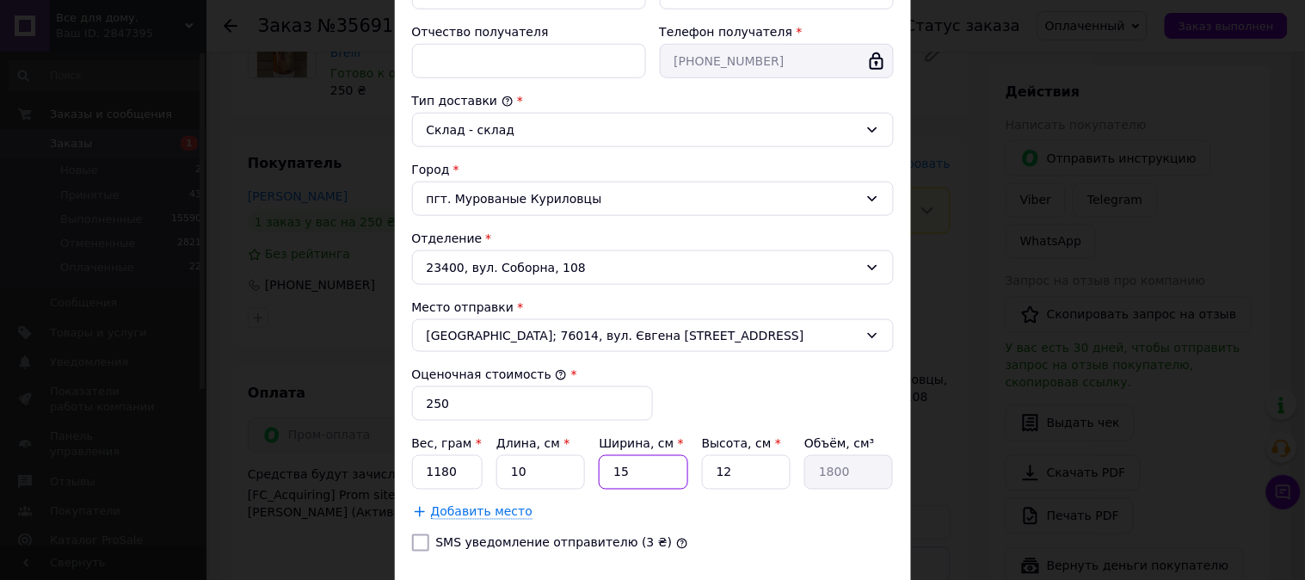
click at [647, 466] on input "15" at bounding box center [643, 472] width 89 height 34
type input "1"
type input "120"
type input "9"
type input "1080"
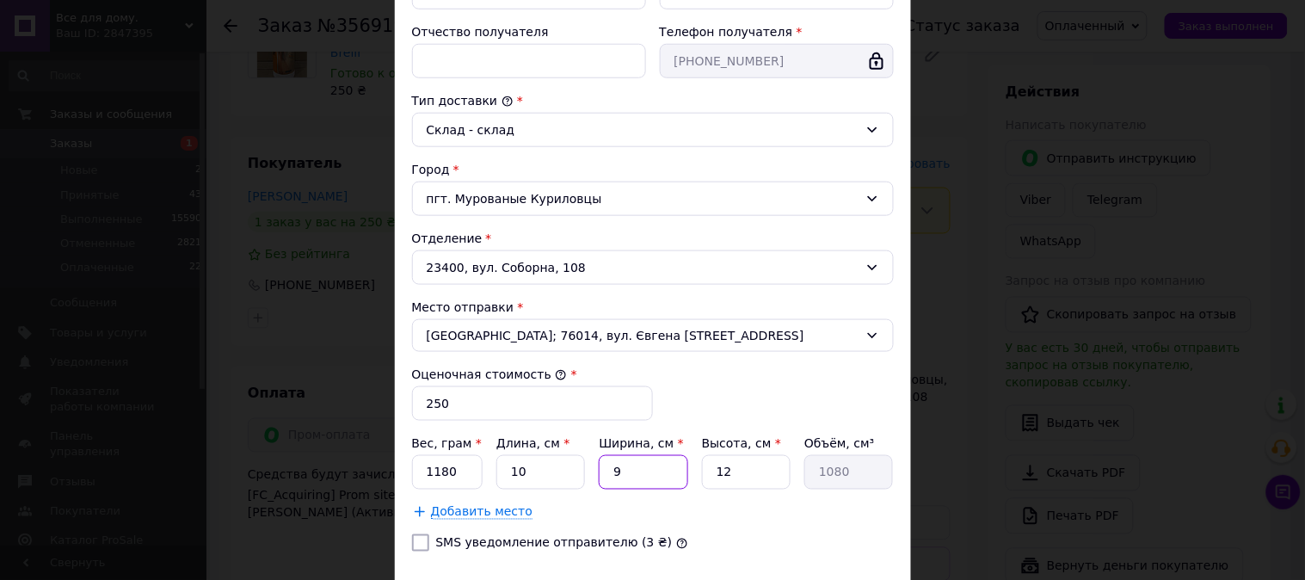
type input "9"
click at [737, 467] on input "12" at bounding box center [746, 472] width 89 height 34
type input "1"
type input "90"
type input "2"
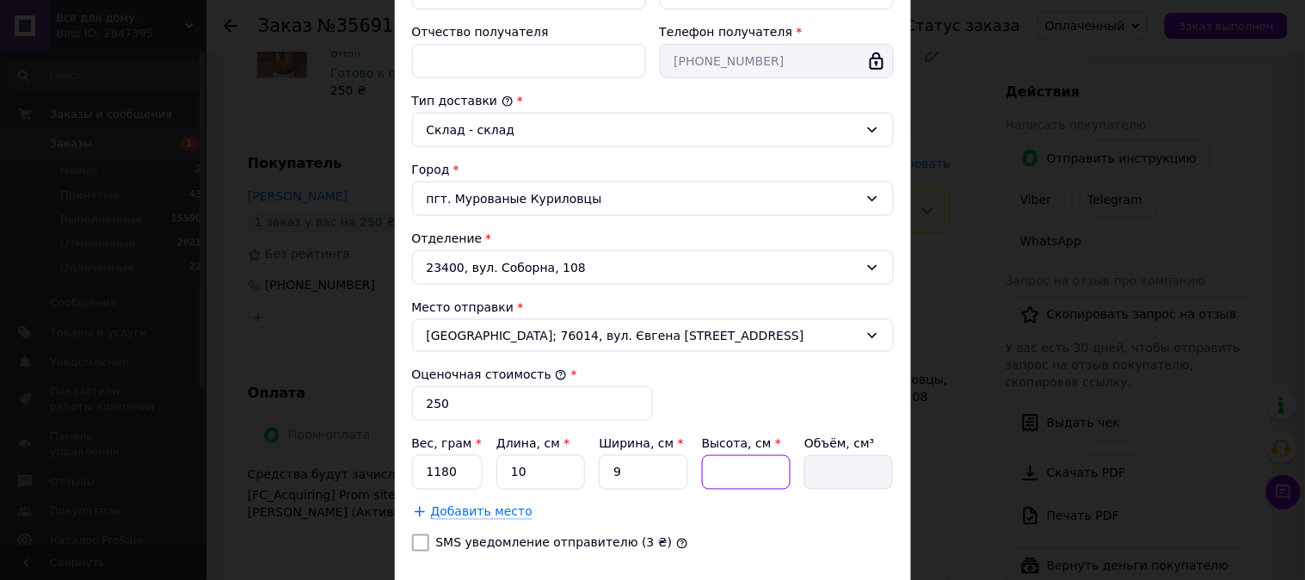
type input "180"
type input "24"
type input "2160"
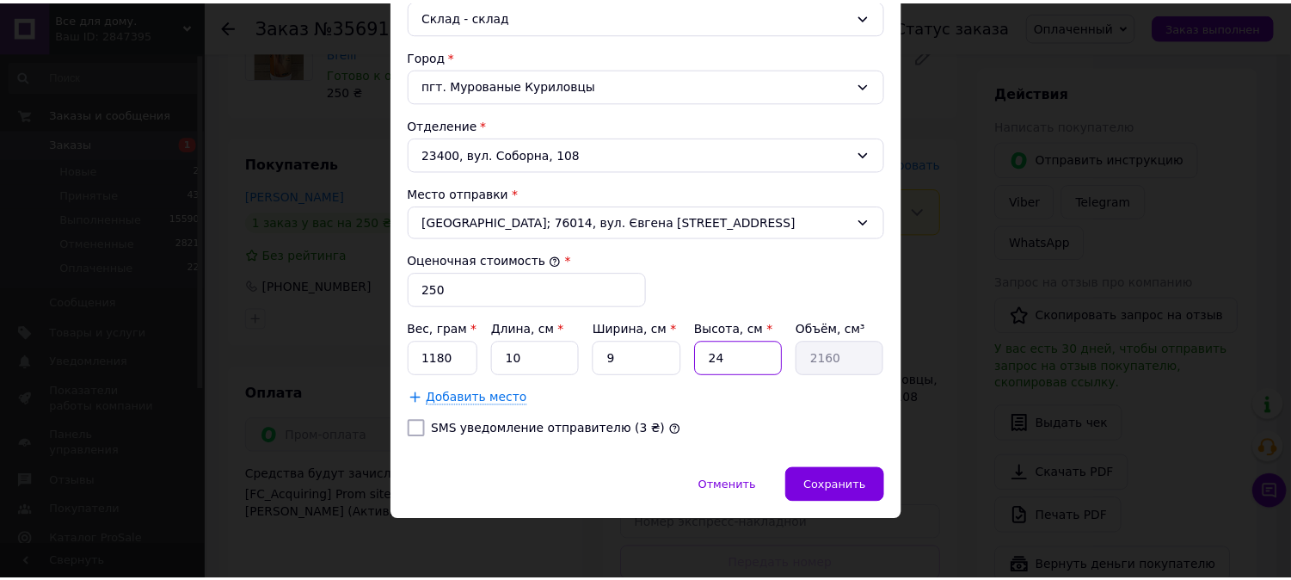
scroll to position [497, 0]
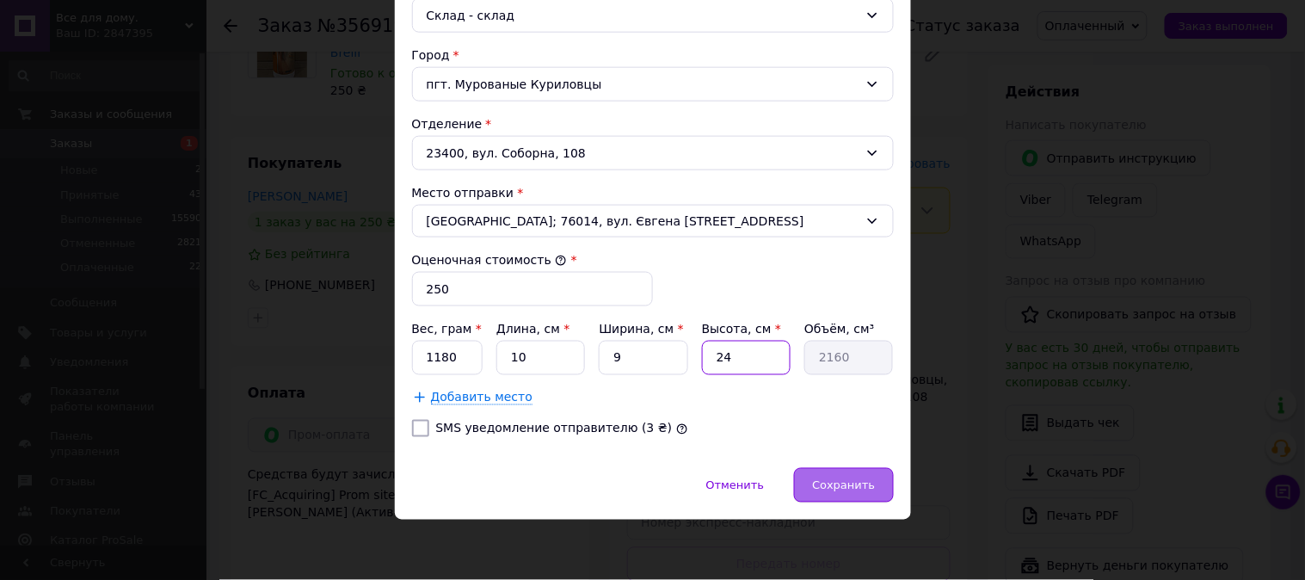
type input "24"
click at [844, 487] on span "Сохранить" at bounding box center [843, 485] width 63 height 13
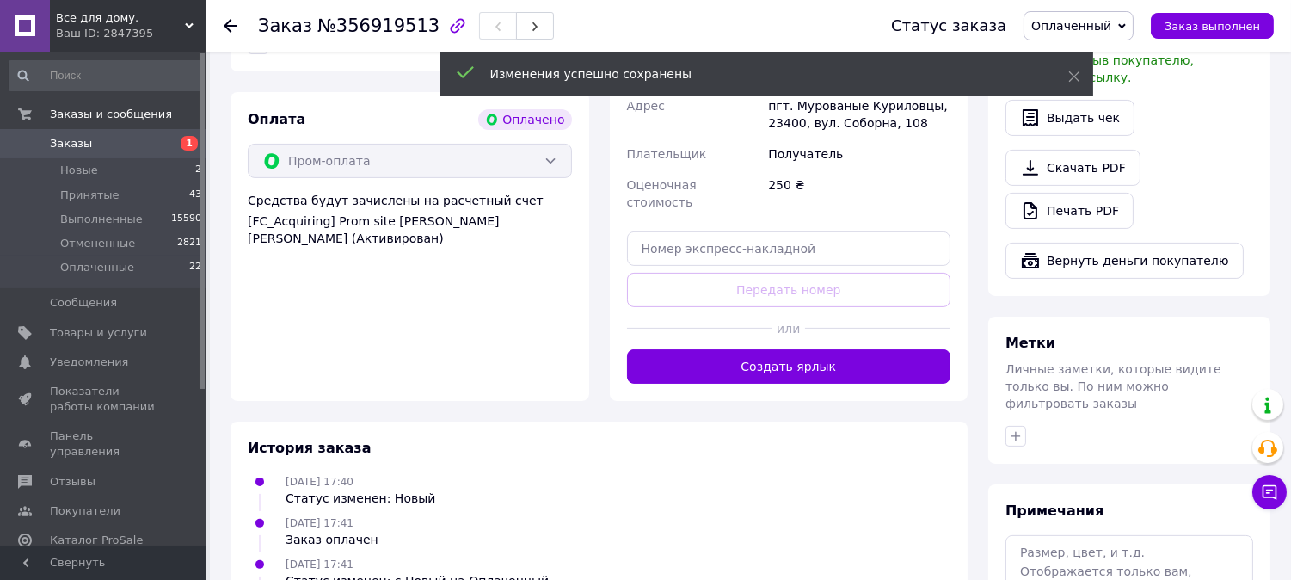
scroll to position [955, 0]
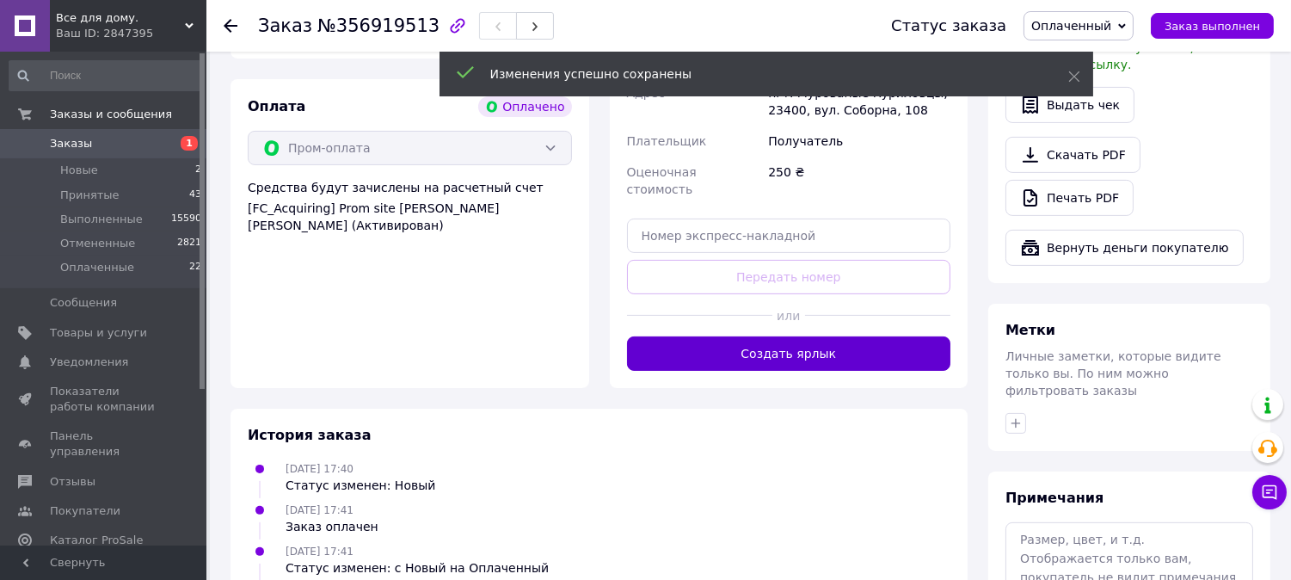
click at [793, 336] on button "Создать ярлык" at bounding box center [789, 353] width 324 height 34
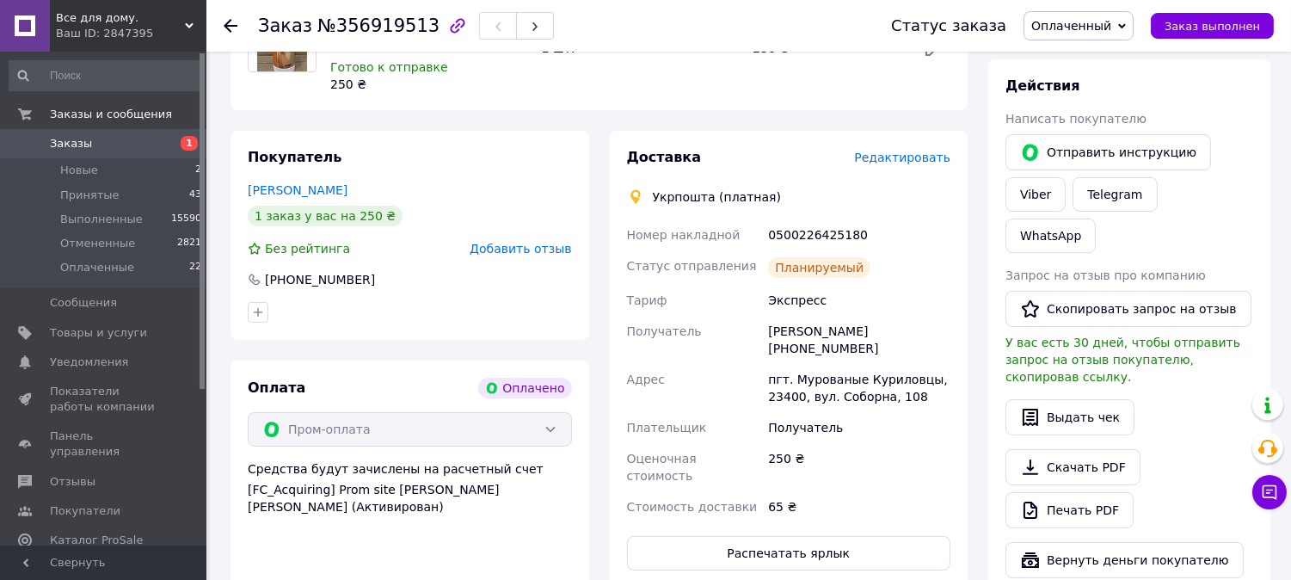
scroll to position [668, 0]
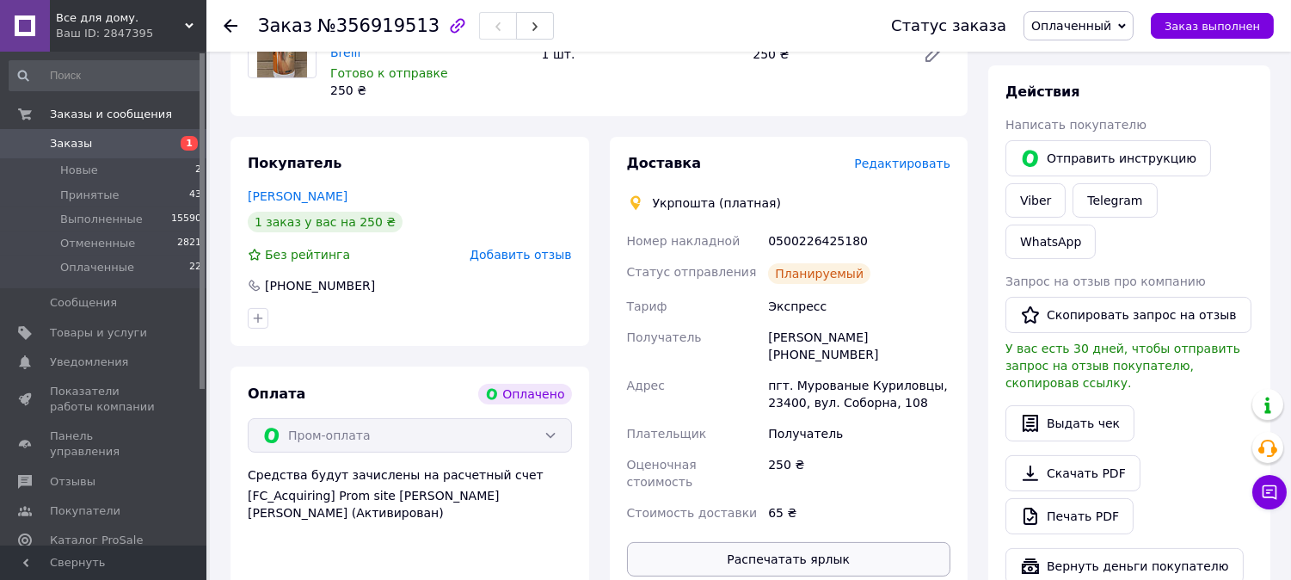
click at [832, 542] on button "Распечатать ярлык" at bounding box center [789, 559] width 324 height 34
click at [230, 21] on use at bounding box center [231, 26] width 14 height 14
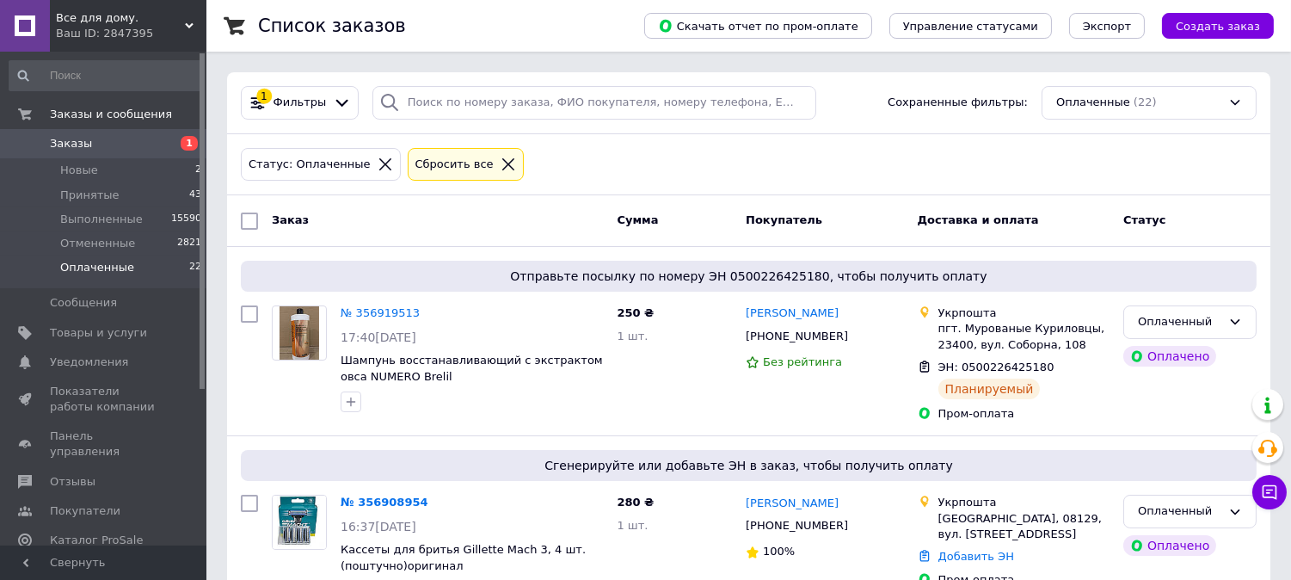
click at [393, 234] on div "Заказ" at bounding box center [437, 221] width 345 height 31
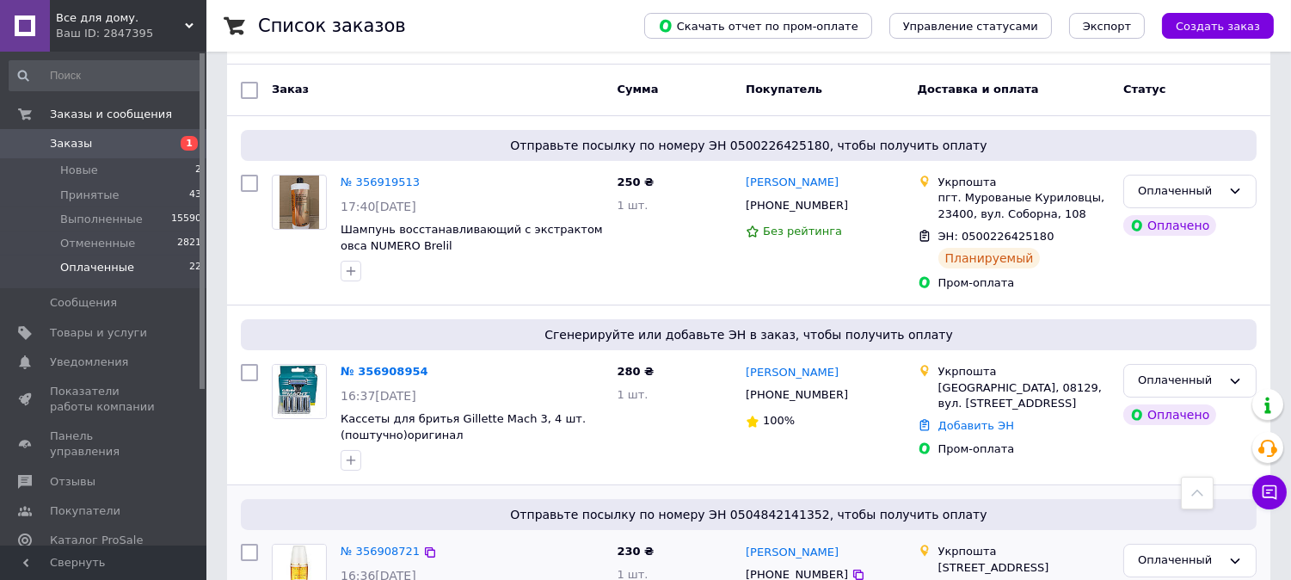
scroll to position [95, 0]
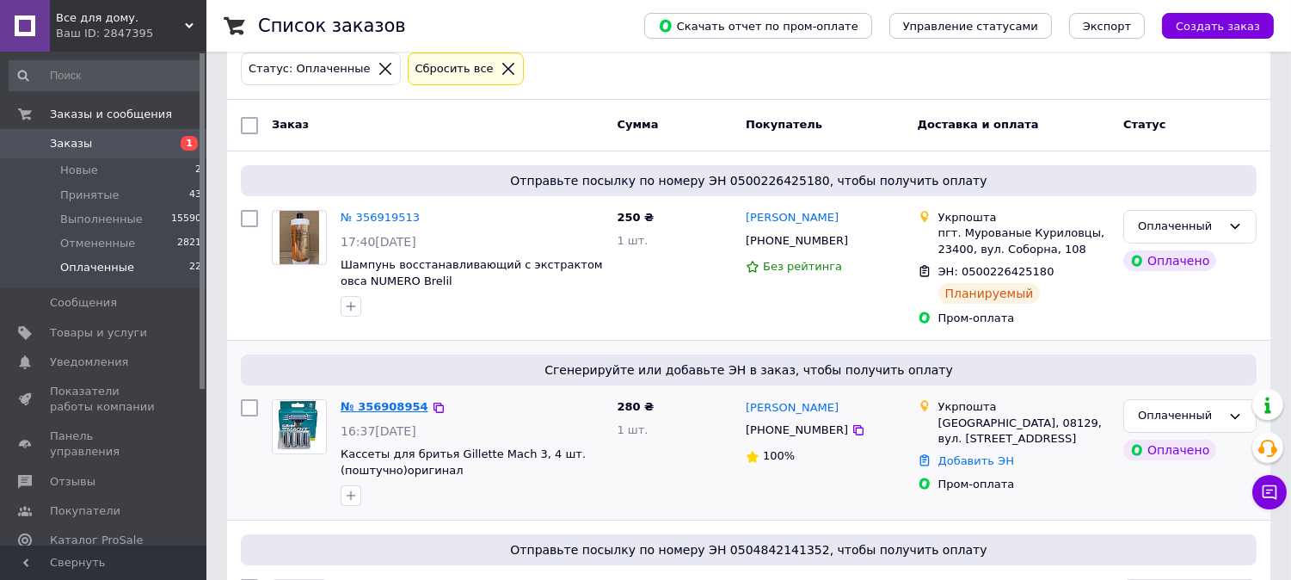
click at [388, 408] on link "№ 356908954" at bounding box center [385, 406] width 88 height 13
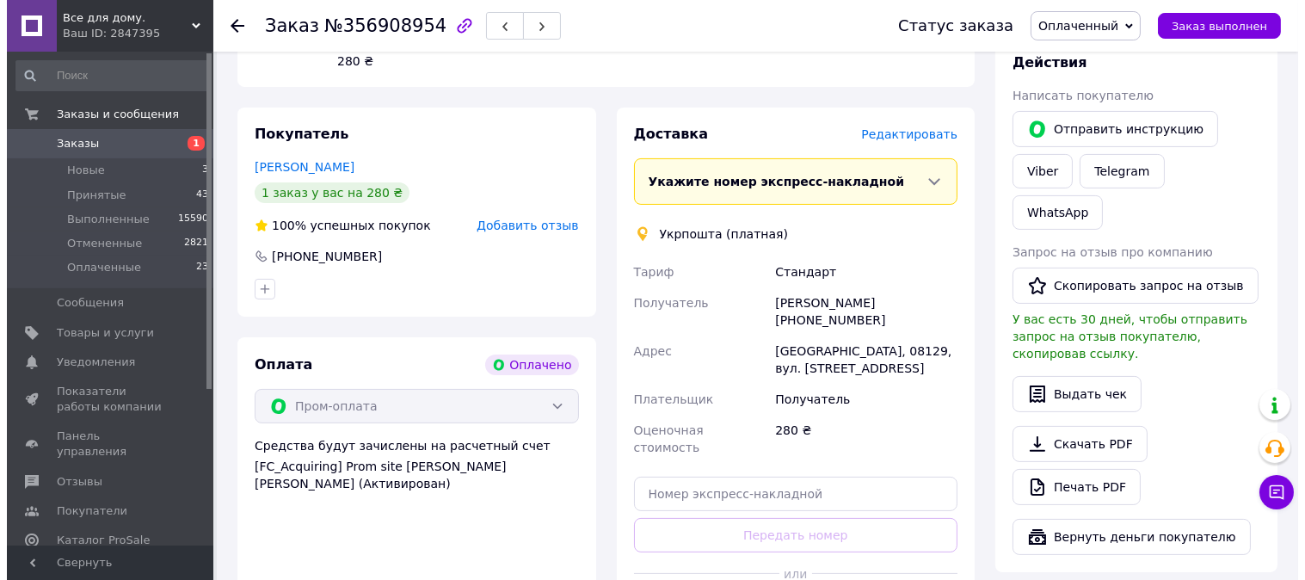
scroll to position [668, 0]
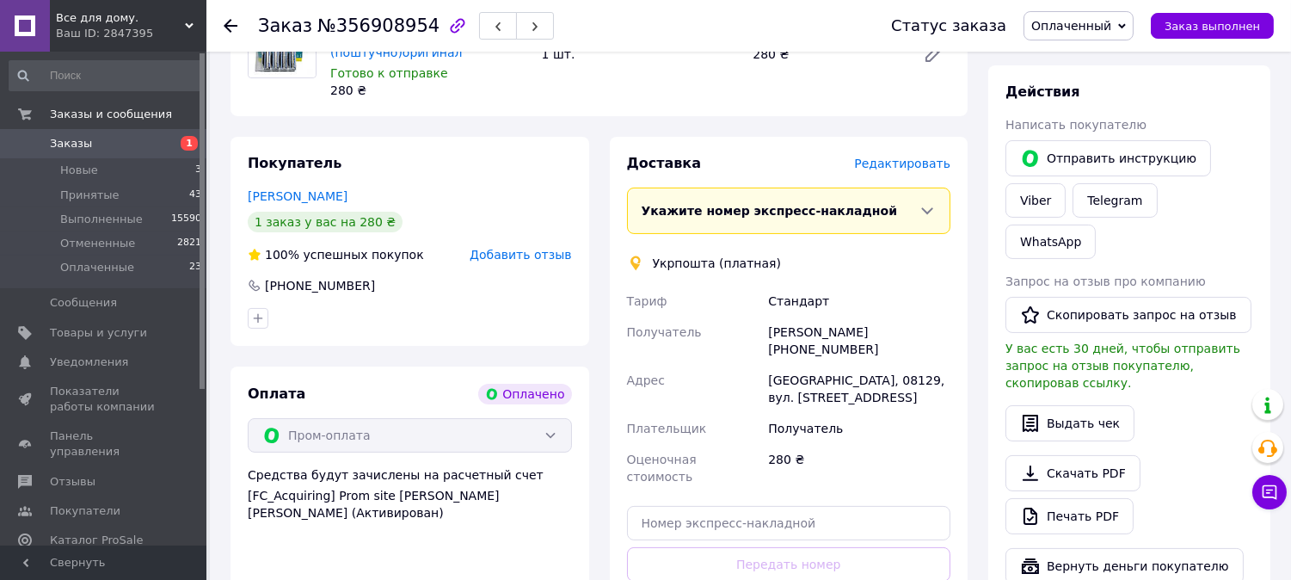
click at [887, 157] on span "Редактировать" at bounding box center [902, 164] width 96 height 14
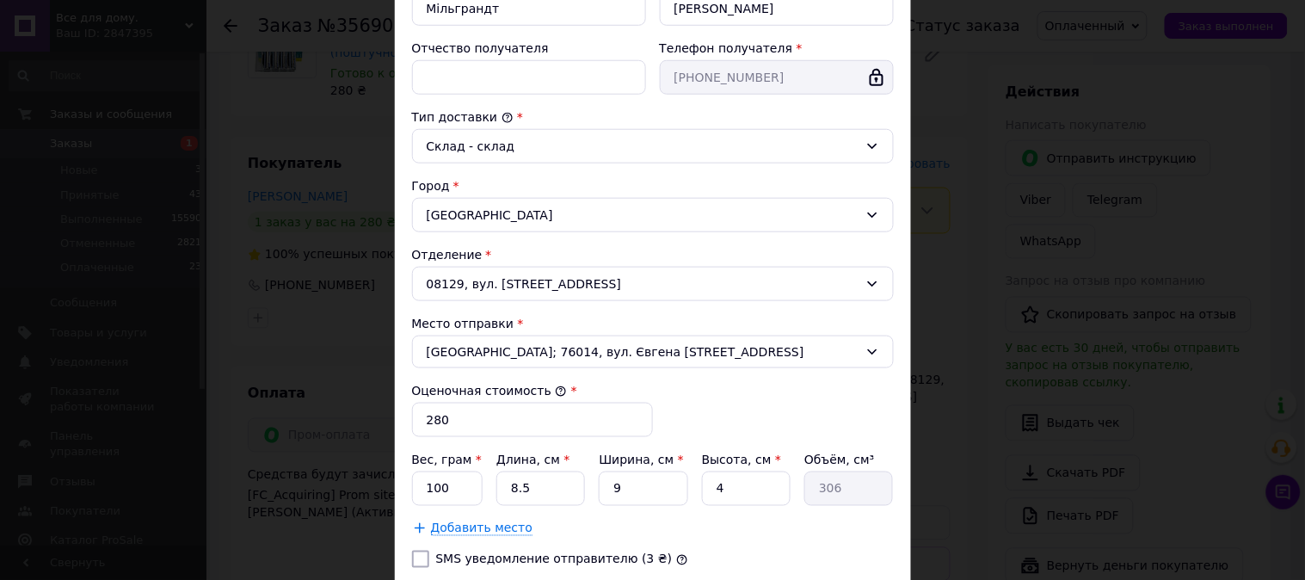
scroll to position [382, 0]
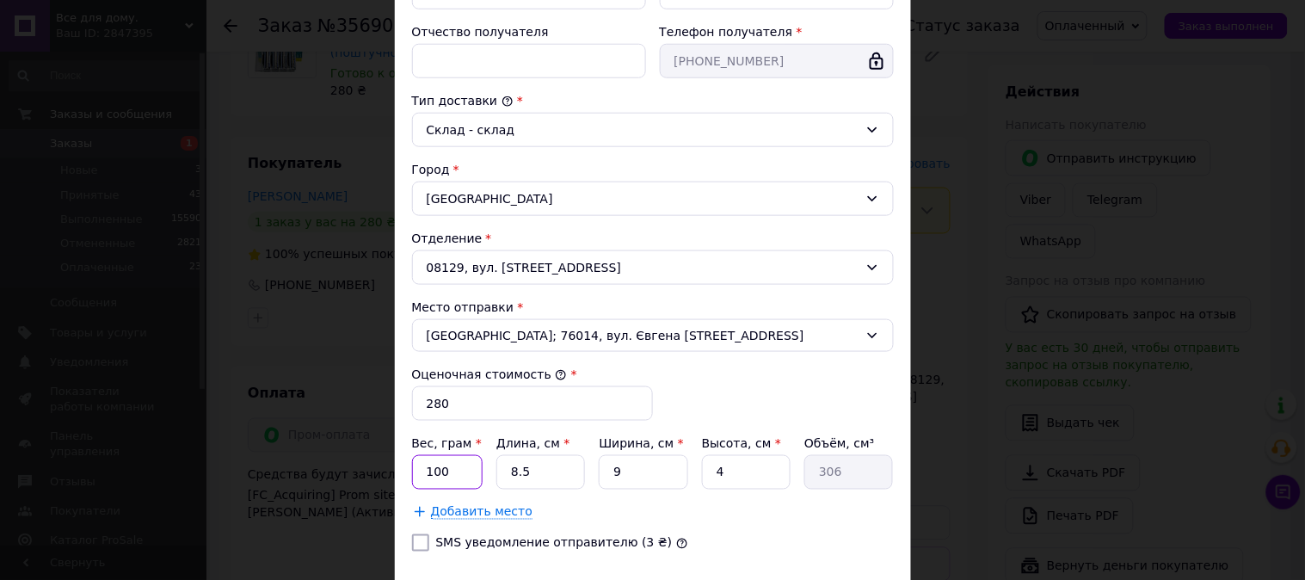
click at [449, 470] on input "100" at bounding box center [447, 472] width 71 height 34
type input "1"
type input "40"
click at [535, 480] on input "8.5" at bounding box center [540, 472] width 89 height 34
type input "8."
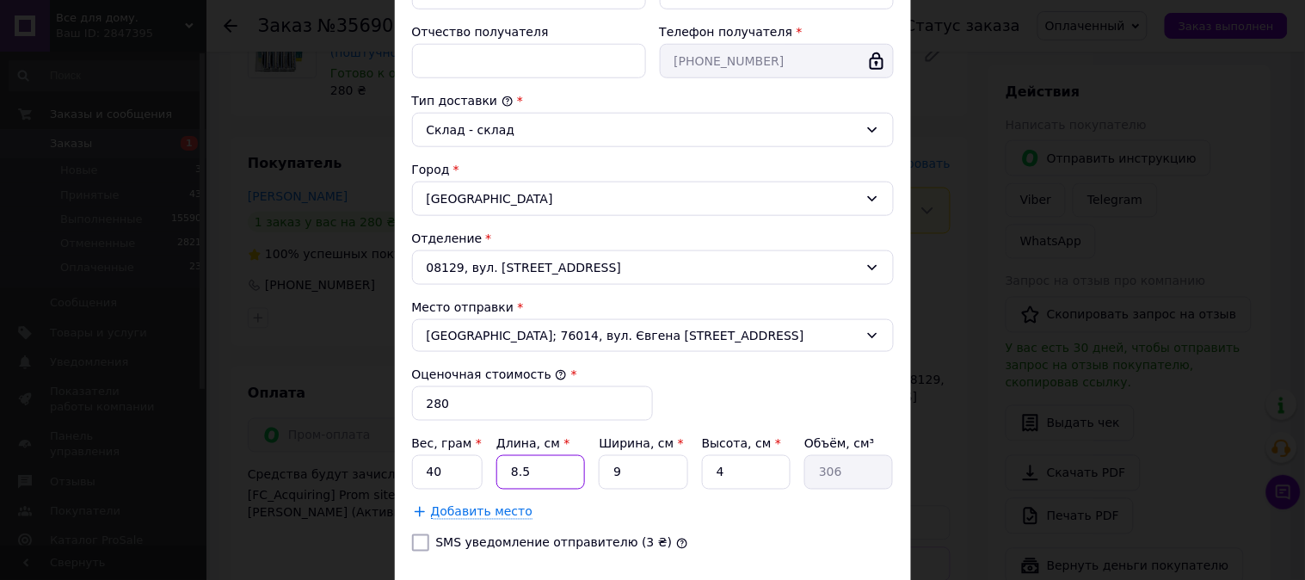
type input "288"
type input "8"
type input "1"
type input "36"
type input "10"
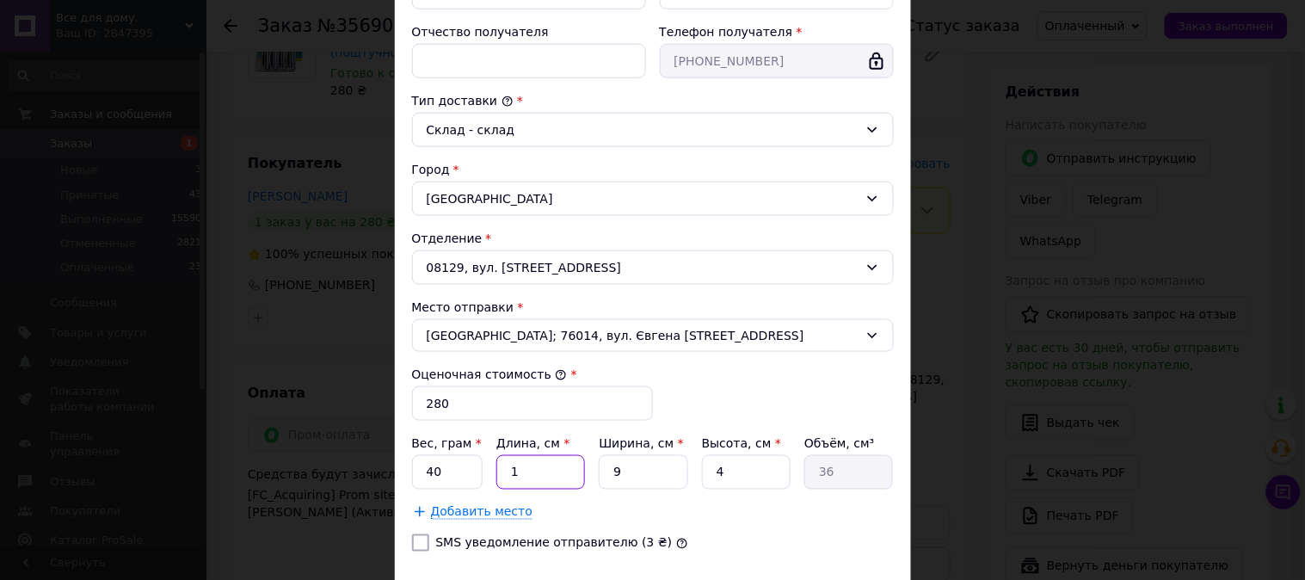
type input "360"
type input "10"
click at [752, 488] on input "4" at bounding box center [746, 472] width 89 height 34
type input "3"
type input "270"
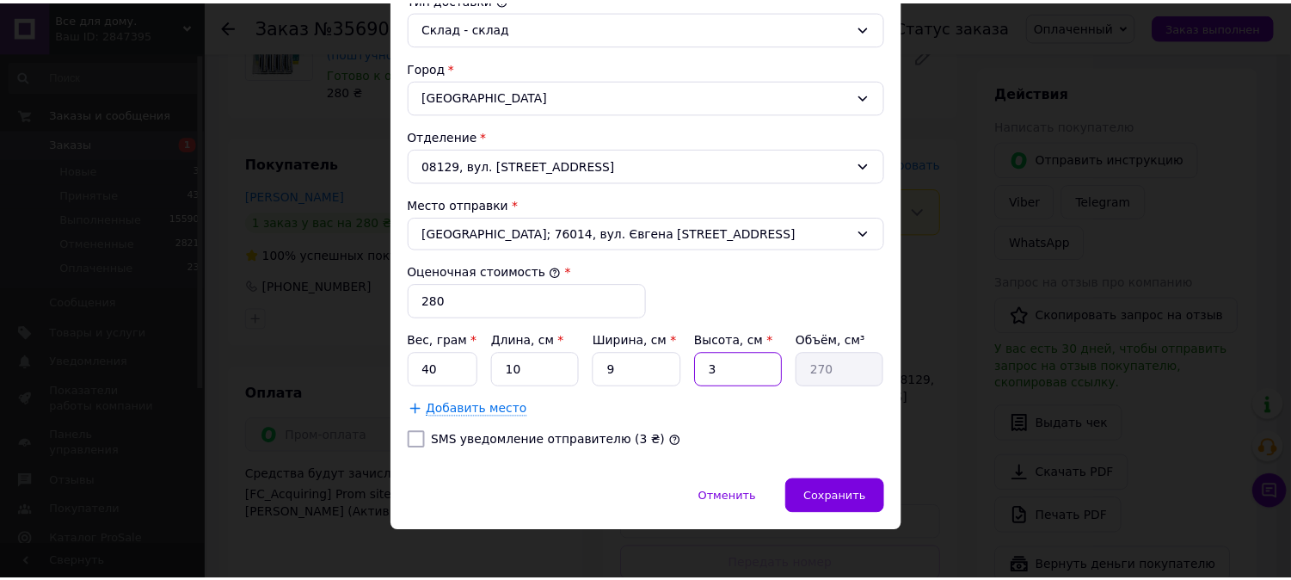
scroll to position [497, 0]
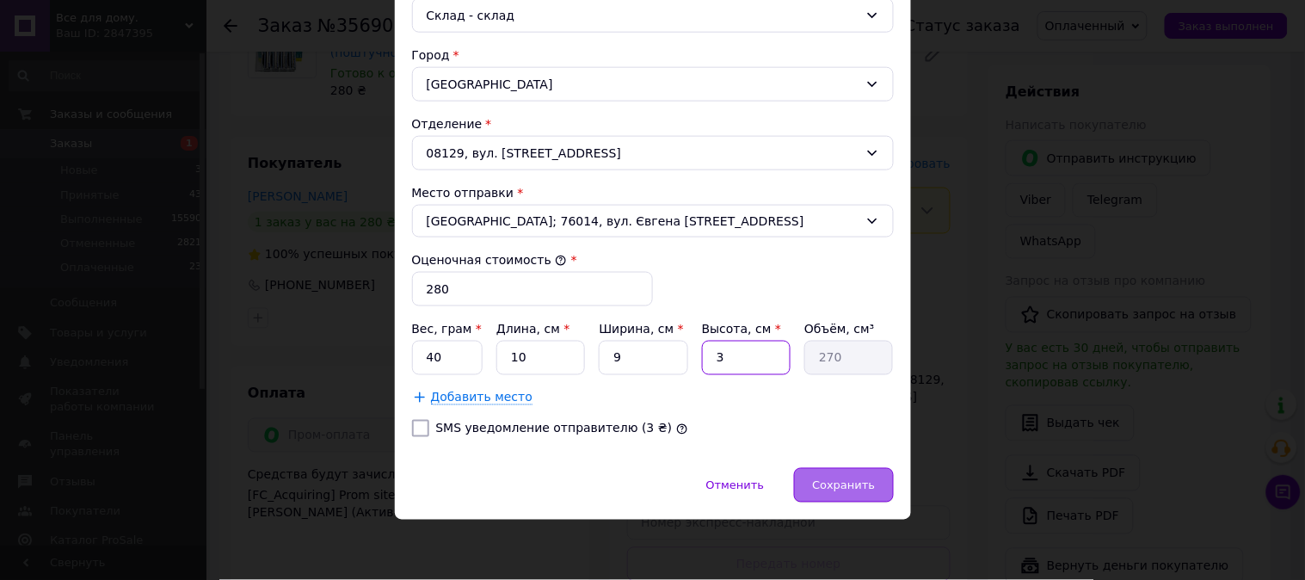
type input "3"
click at [853, 483] on span "Сохранить" at bounding box center [843, 485] width 63 height 13
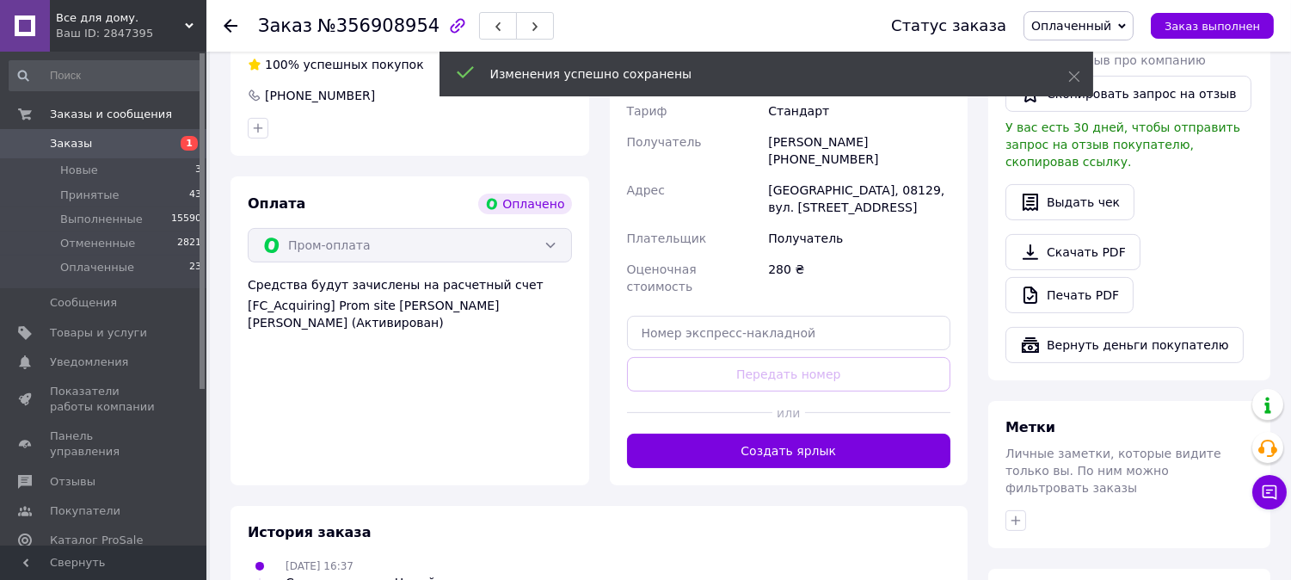
scroll to position [860, 0]
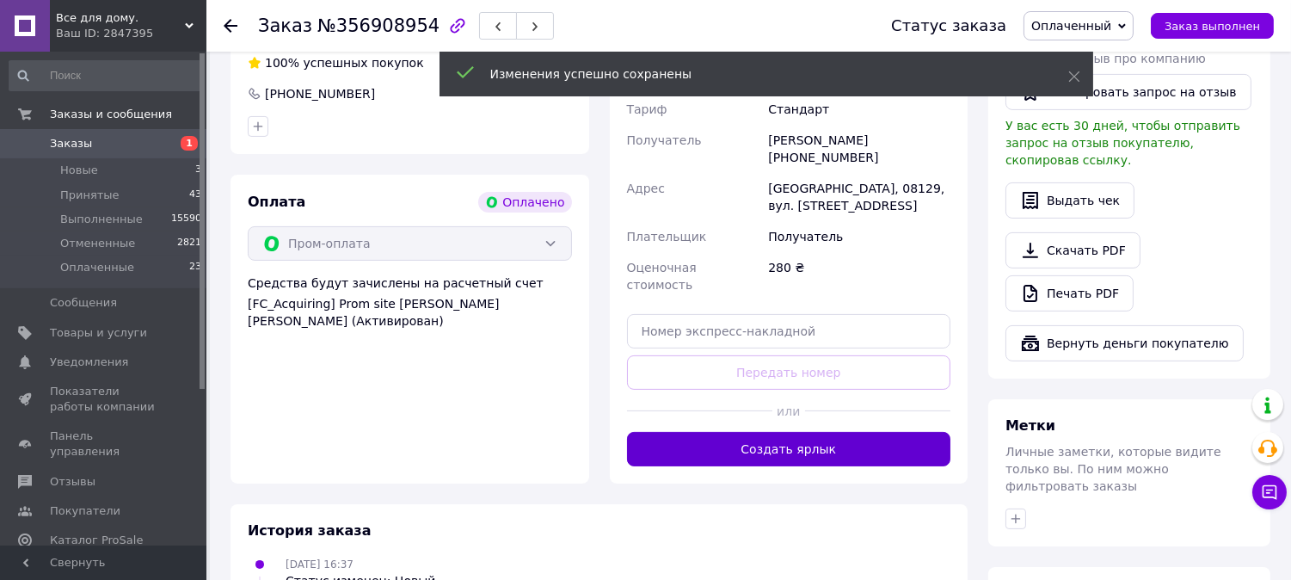
click at [810, 432] on button "Создать ярлык" at bounding box center [789, 449] width 324 height 34
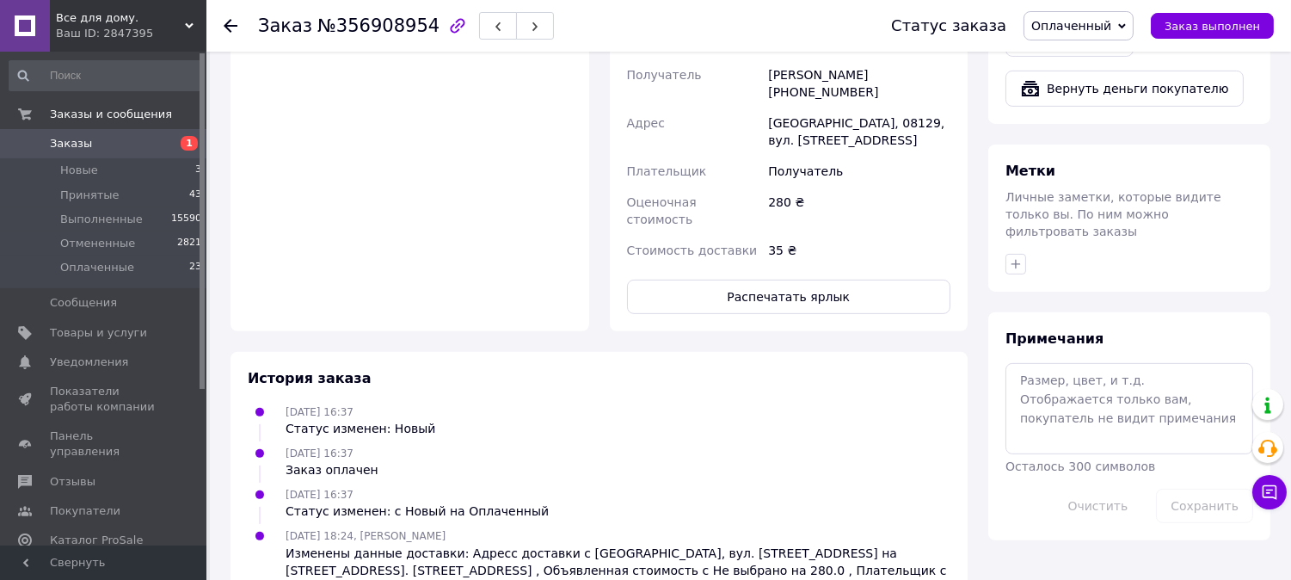
scroll to position [1146, 0]
click at [796, 279] on button "Распечатать ярлык" at bounding box center [789, 296] width 324 height 34
click at [235, 28] on icon at bounding box center [231, 26] width 14 height 14
